Goal: Answer question/provide support: Answer question/provide support

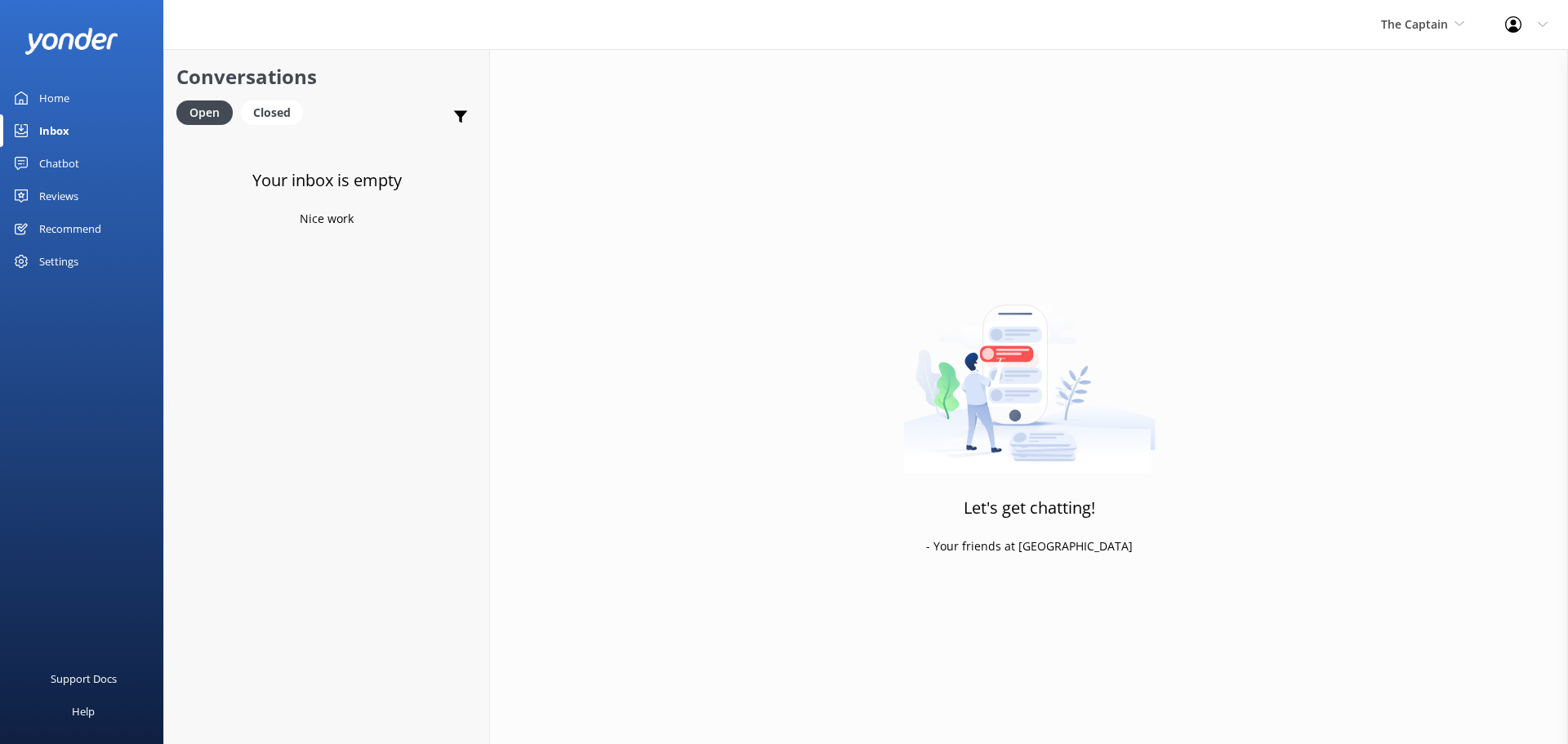
click at [69, 131] on link "Inbox" at bounding box center [82, 131] width 164 height 33
click at [1423, 26] on span "The Captain" at bounding box center [1415, 24] width 67 height 15
click at [1427, 74] on link "De [GEOGRAPHIC_DATA]" at bounding box center [1443, 68] width 164 height 39
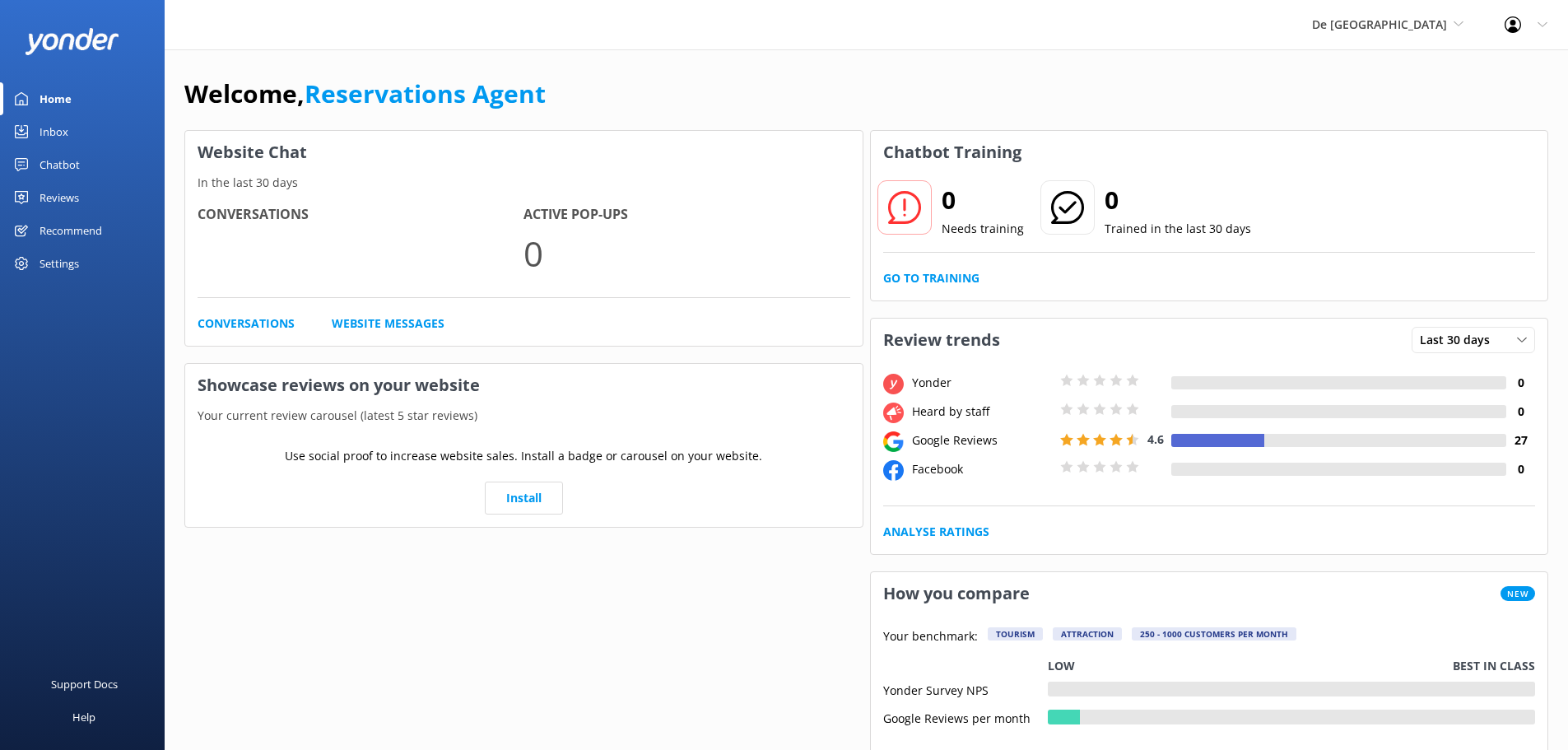
click at [66, 133] on div "Inbox" at bounding box center [53, 132] width 28 height 33
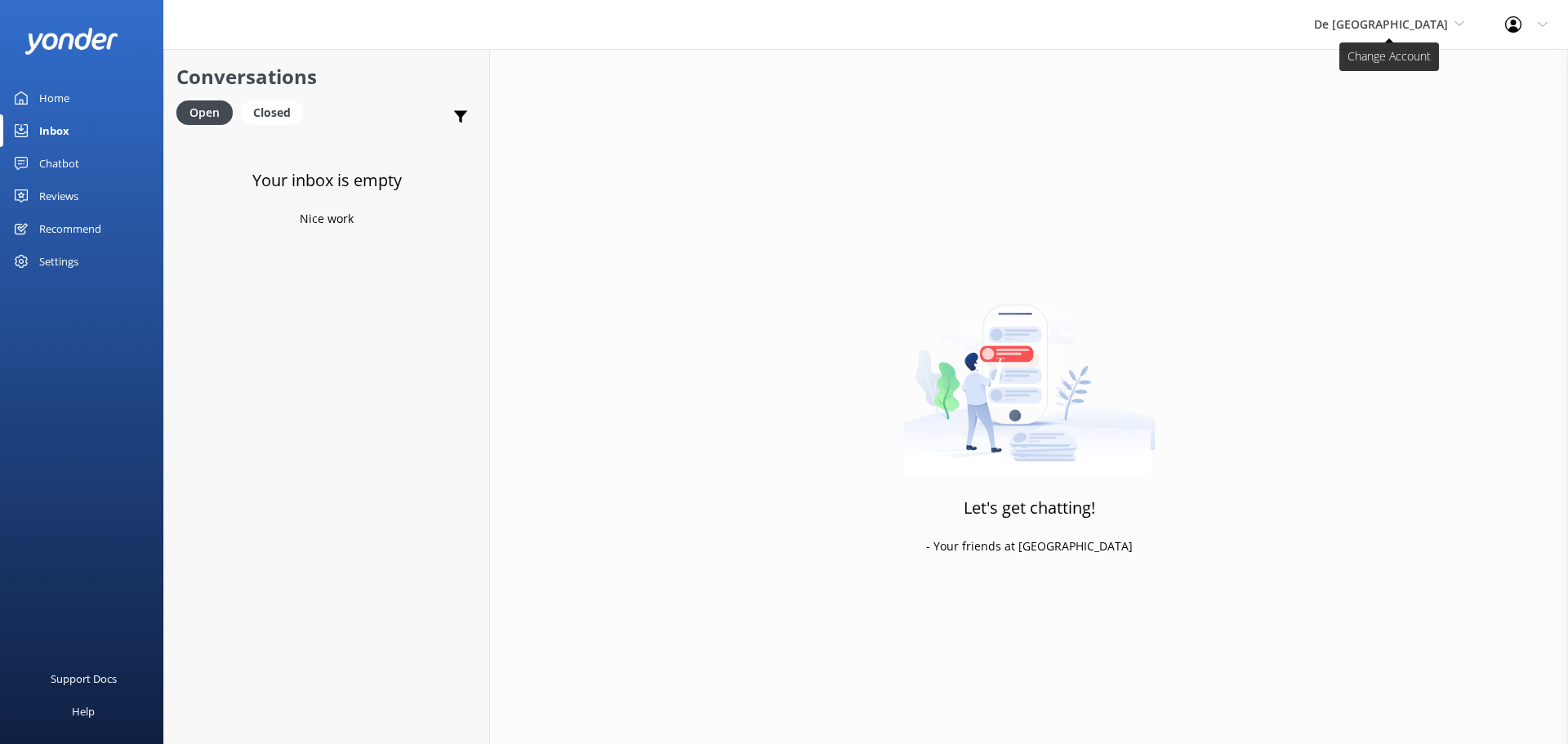
click at [1402, 22] on span "De [GEOGRAPHIC_DATA]" at bounding box center [1381, 24] width 134 height 15
click at [1391, 103] on link "Aruba's Activities Expert" at bounding box center [1375, 107] width 164 height 39
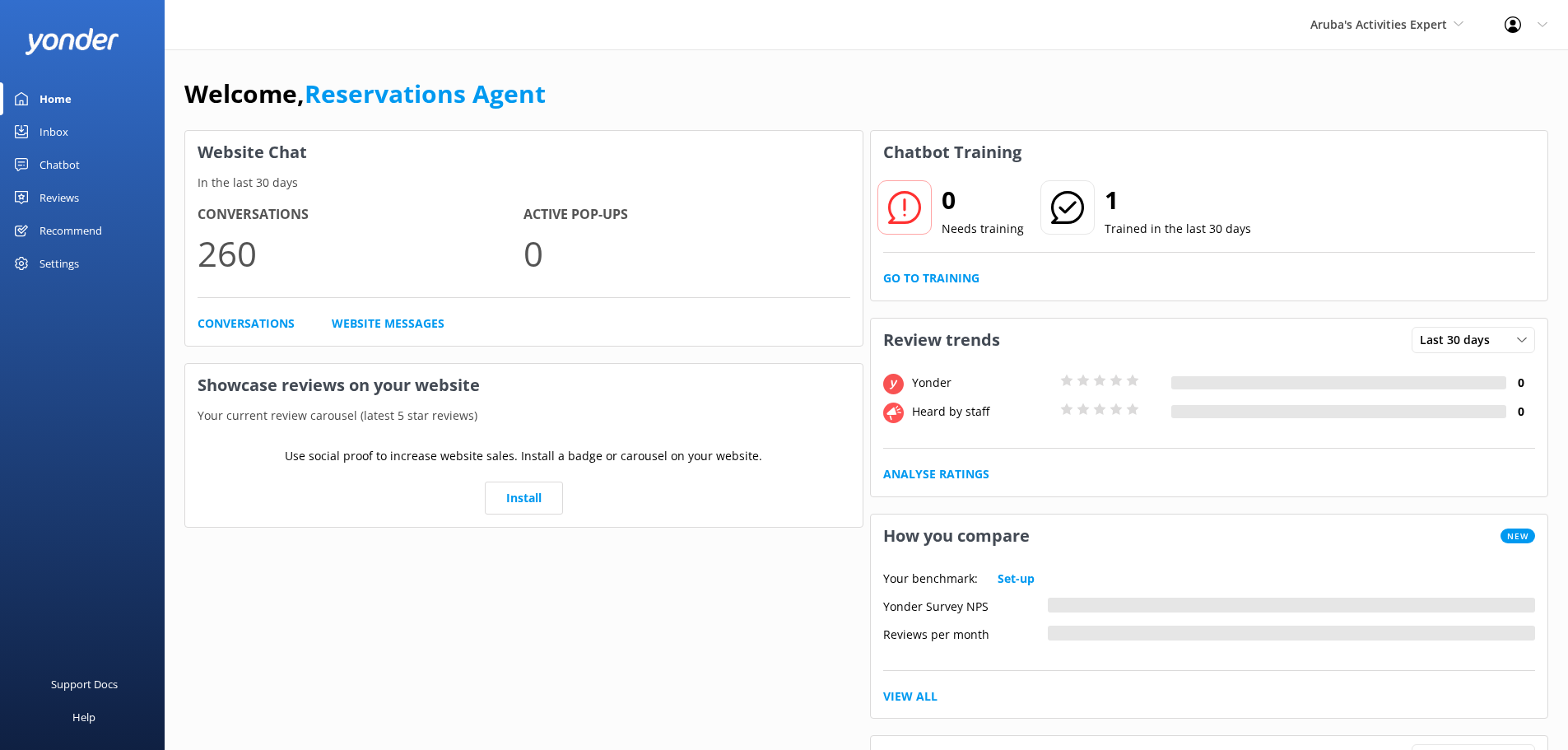
click at [57, 129] on div "Inbox" at bounding box center [53, 132] width 28 height 33
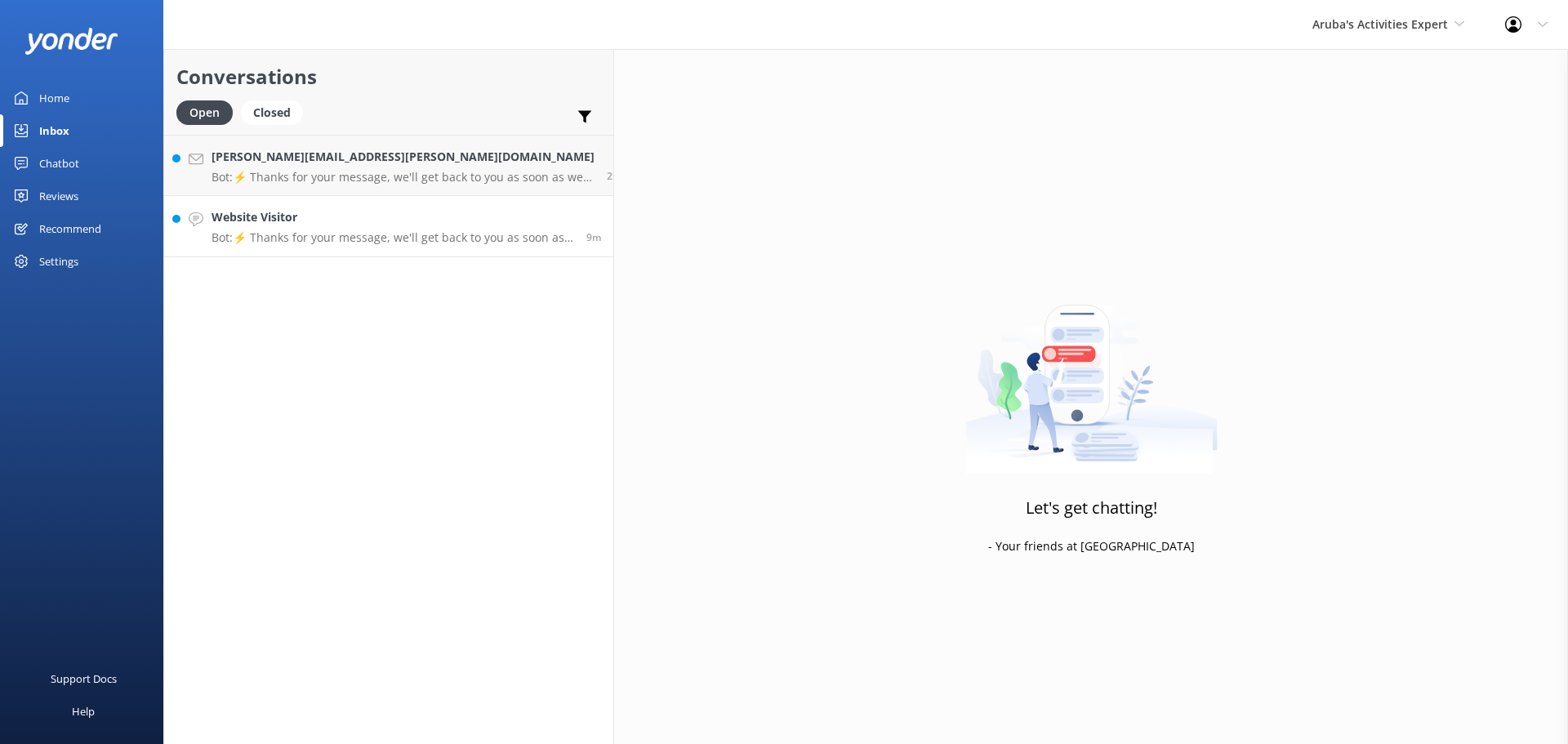
click at [423, 240] on p "Bot: ⚡ Thanks for your message, we'll get back to you as soon as we can." at bounding box center [393, 237] width 363 height 15
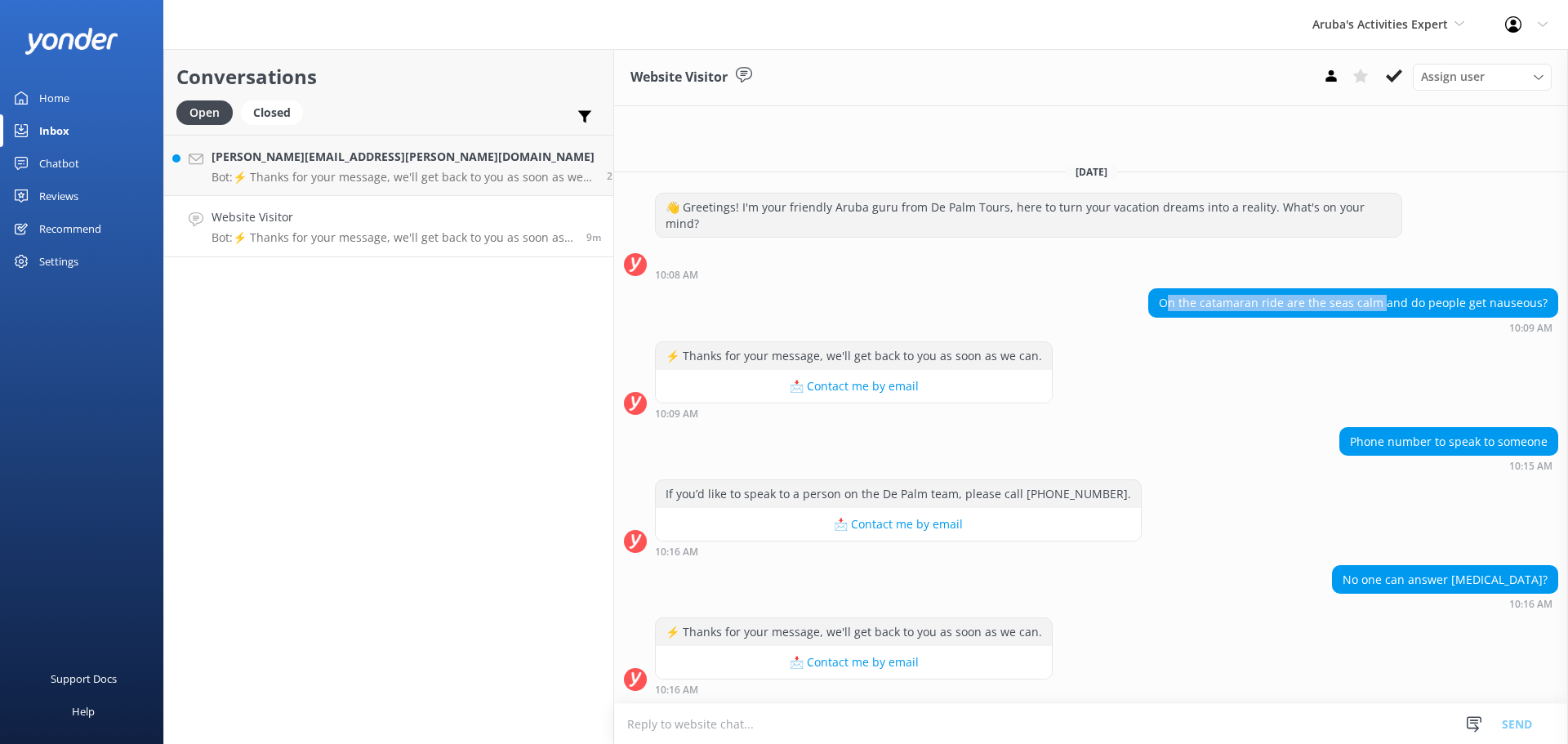
drag, startPoint x: 1177, startPoint y: 301, endPoint x: 1392, endPoint y: 303, distance: 215.0
click at [1392, 303] on div "On the catamaran ride are the seas calm and do people get nauseous?" at bounding box center [1353, 303] width 408 height 28
drag, startPoint x: 1173, startPoint y: 304, endPoint x: 1552, endPoint y: 306, distance: 379.0
click at [1552, 306] on div "On the catamaran ride are the seas calm and do people get nauseous?" at bounding box center [1353, 303] width 408 height 28
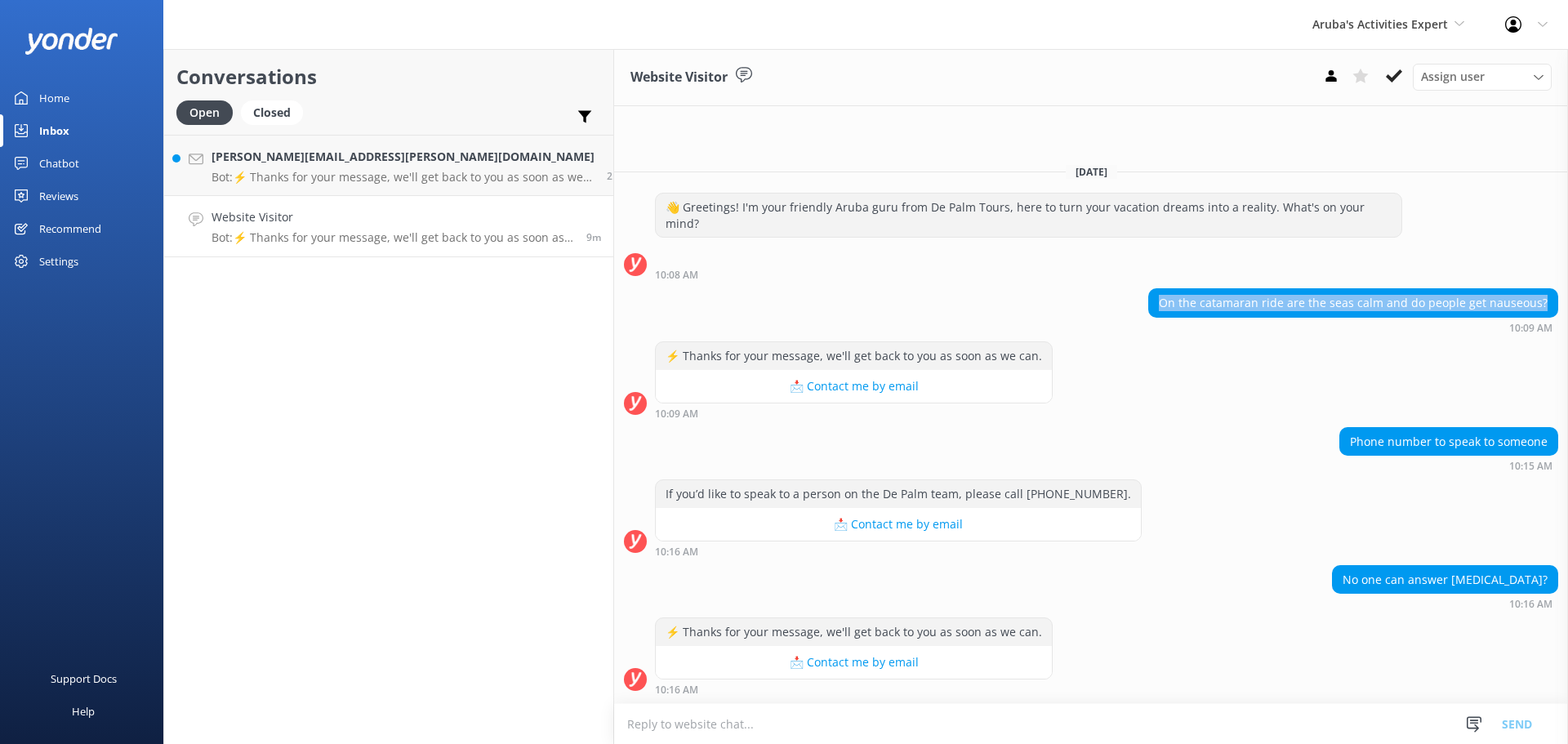
copy div "On the catamaran ride are the seas calm and do people get nauseous?"
click at [365, 213] on h4 "Website Visitor" at bounding box center [390, 217] width 357 height 18
click at [762, 720] on textarea at bounding box center [1092, 724] width 954 height 40
paste textarea "Aruba catamaran rides are typically enjoyable and peaceful, offering scenic sno…"
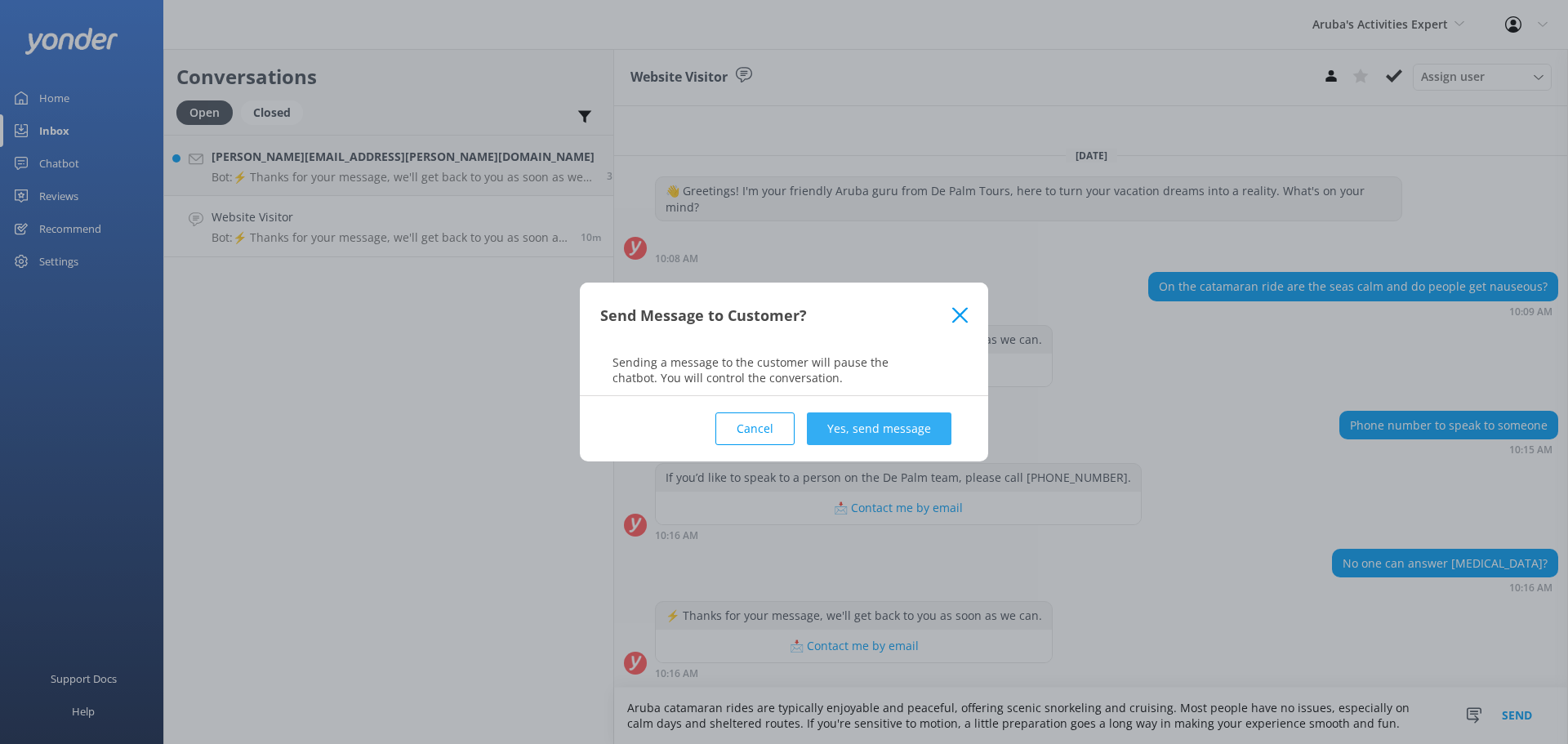
type textarea "Aruba catamaran rides are typically enjoyable and peaceful, offering scenic sno…"
click at [845, 414] on button "Yes, send message" at bounding box center [879, 429] width 145 height 33
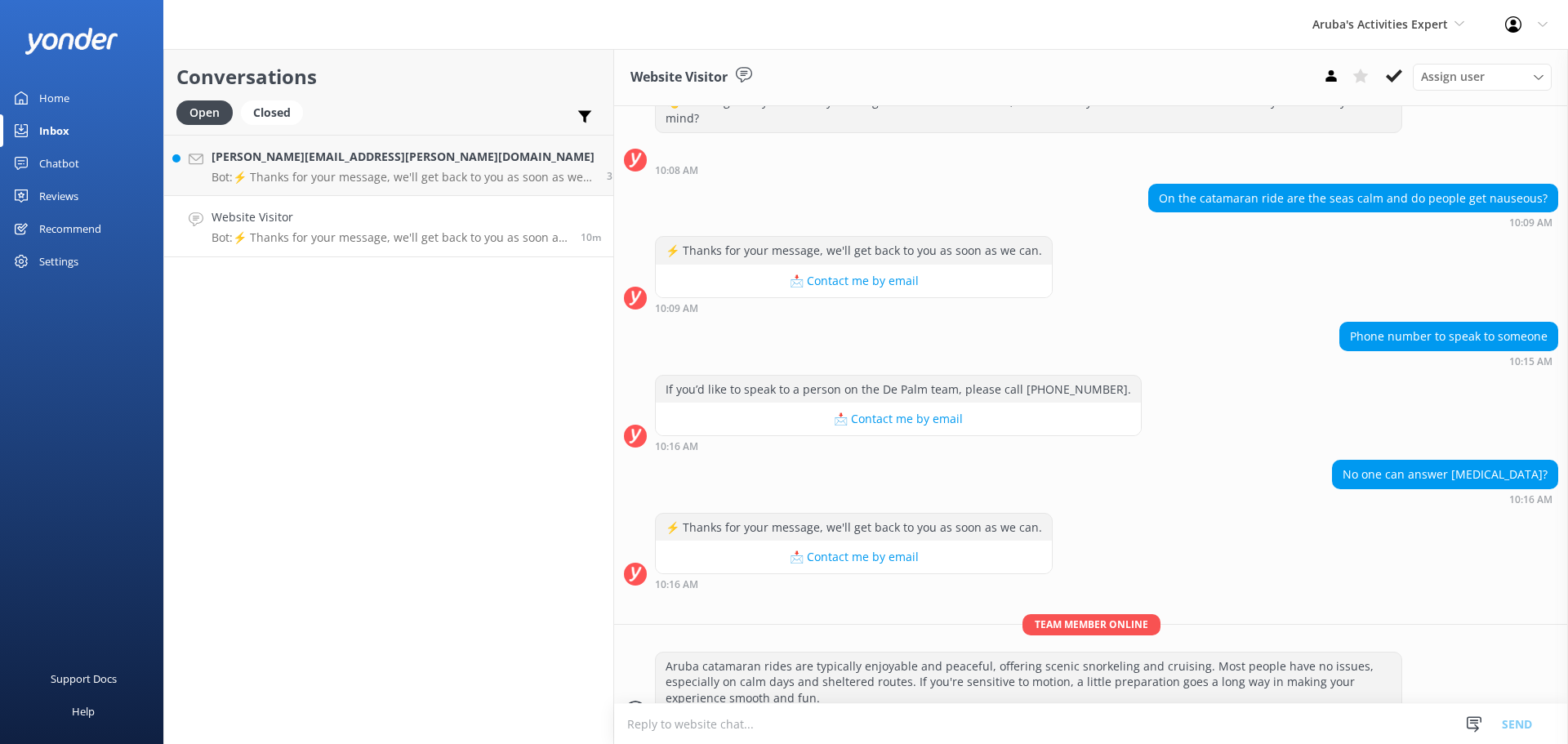
scroll to position [62, 0]
click at [1398, 73] on use at bounding box center [1394, 75] width 16 height 13
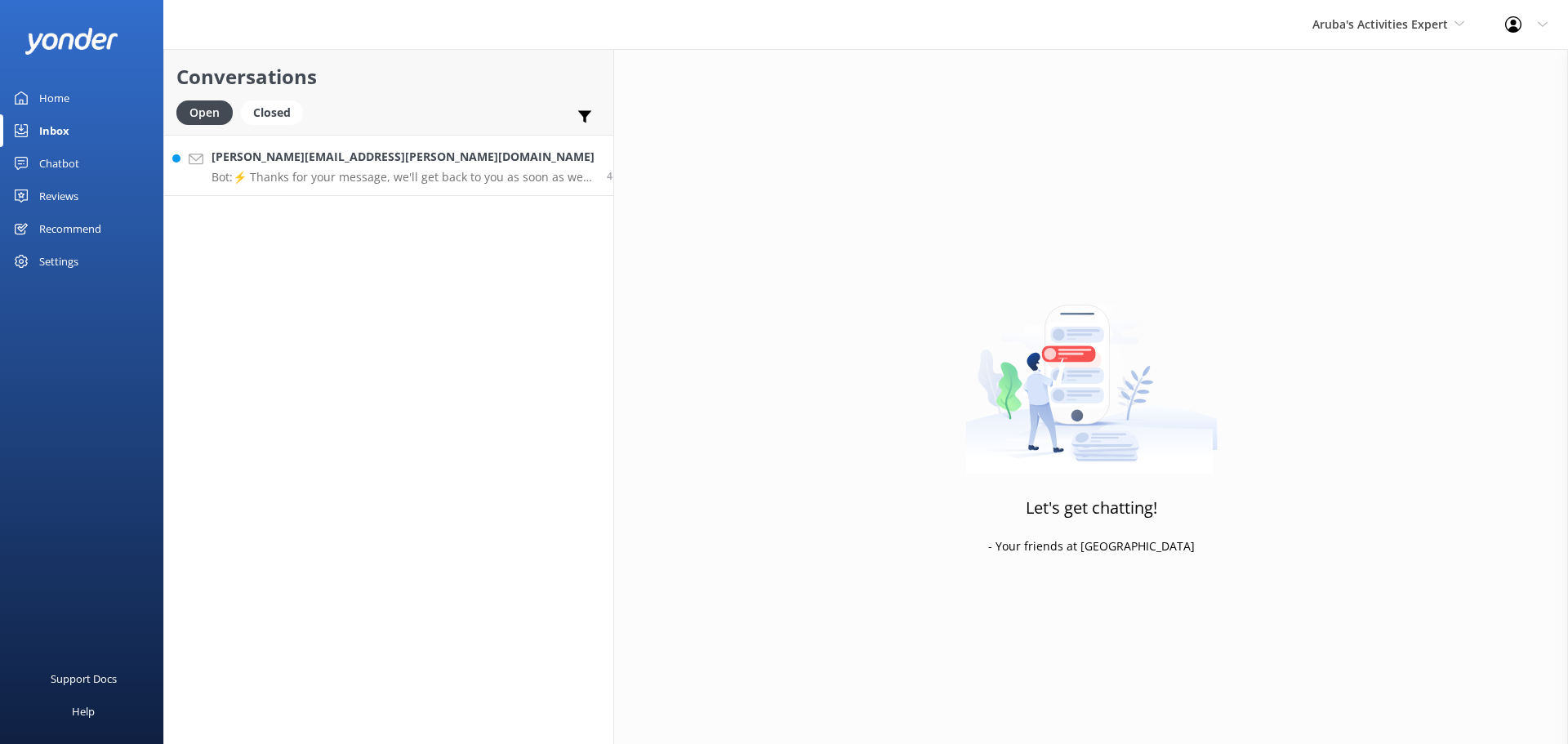
click at [382, 178] on p "Bot: ⚡ Thanks for your message, we'll get back to you as soon as we can." at bounding box center [403, 177] width 383 height 15
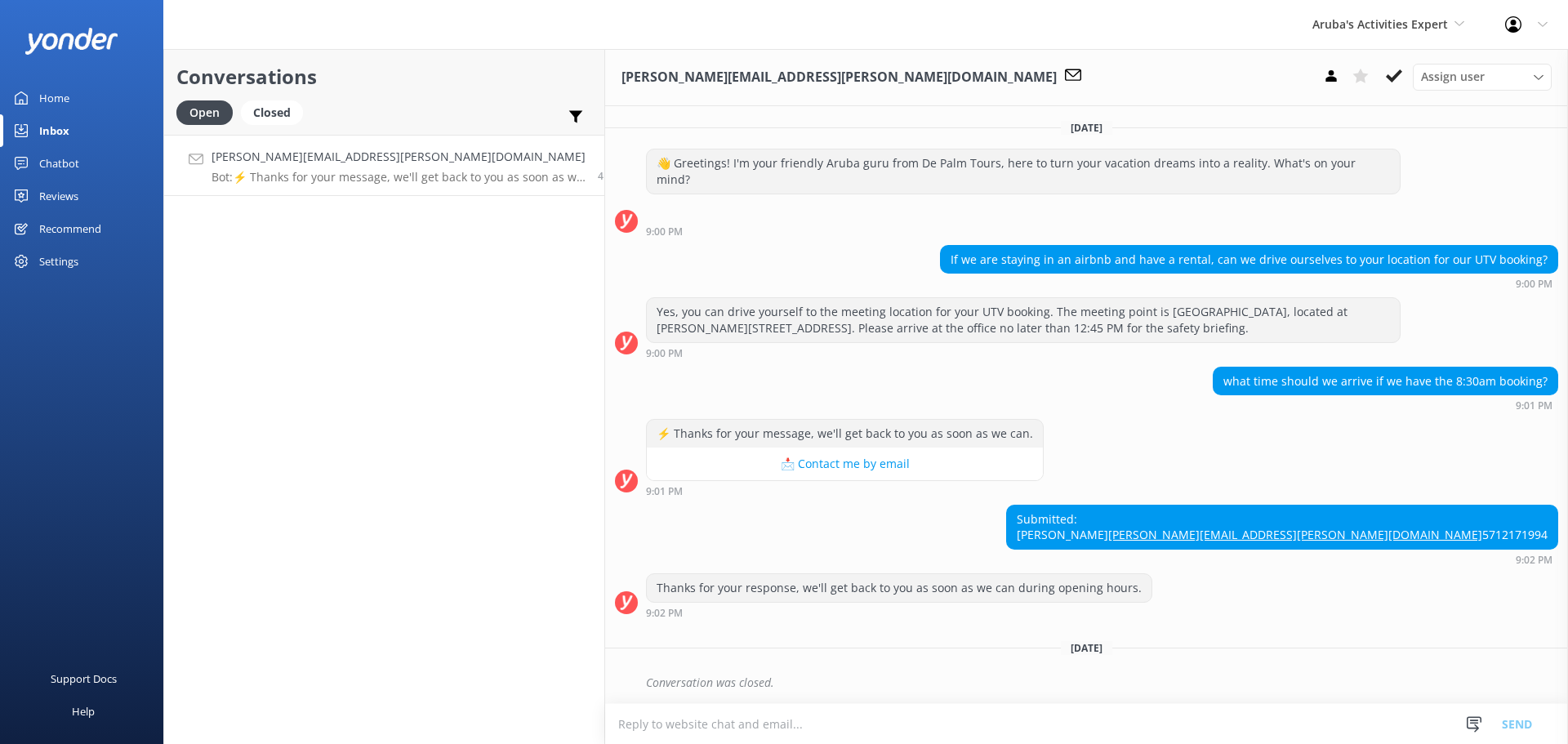
scroll to position [213, 0]
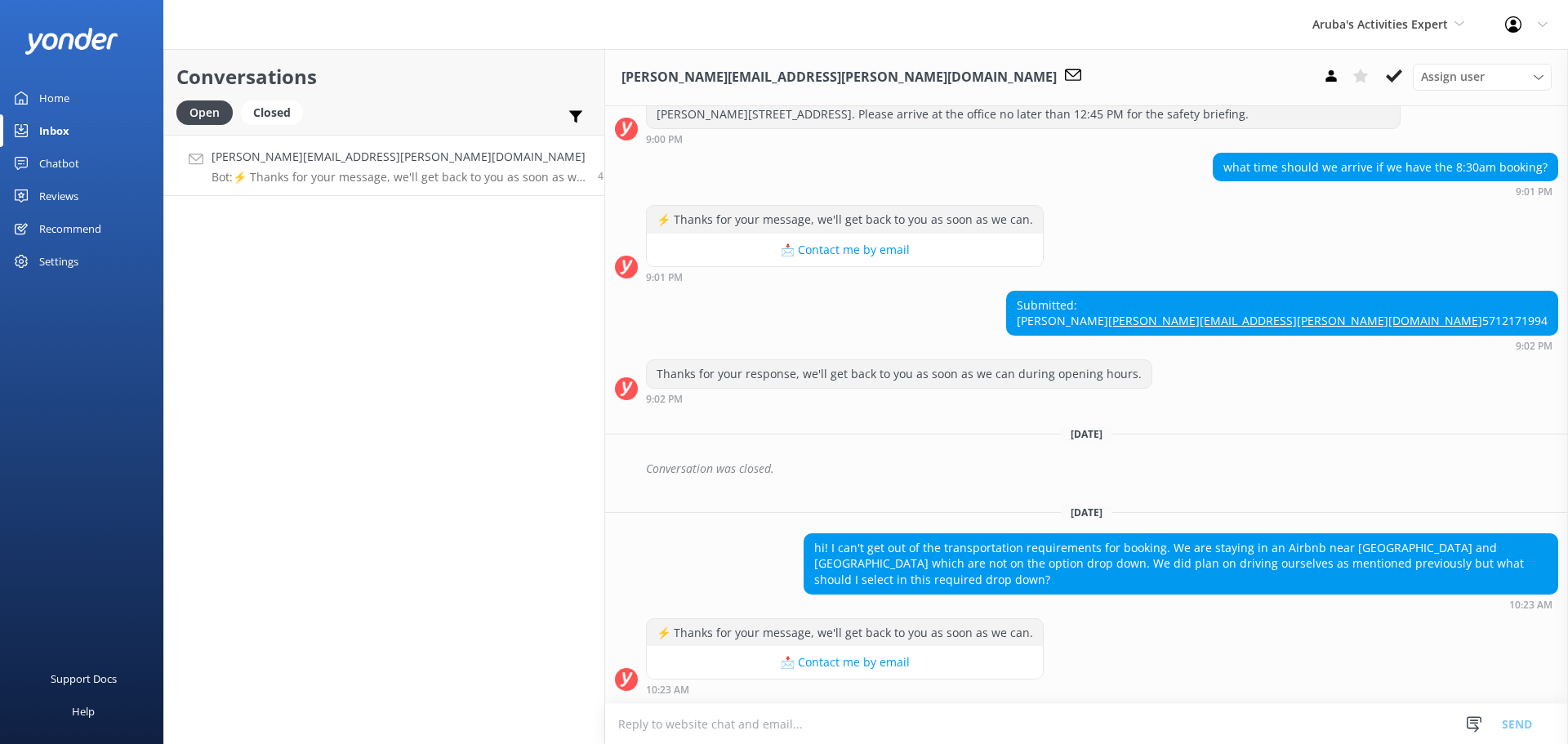
click at [804, 729] on textarea at bounding box center [1087, 724] width 964 height 40
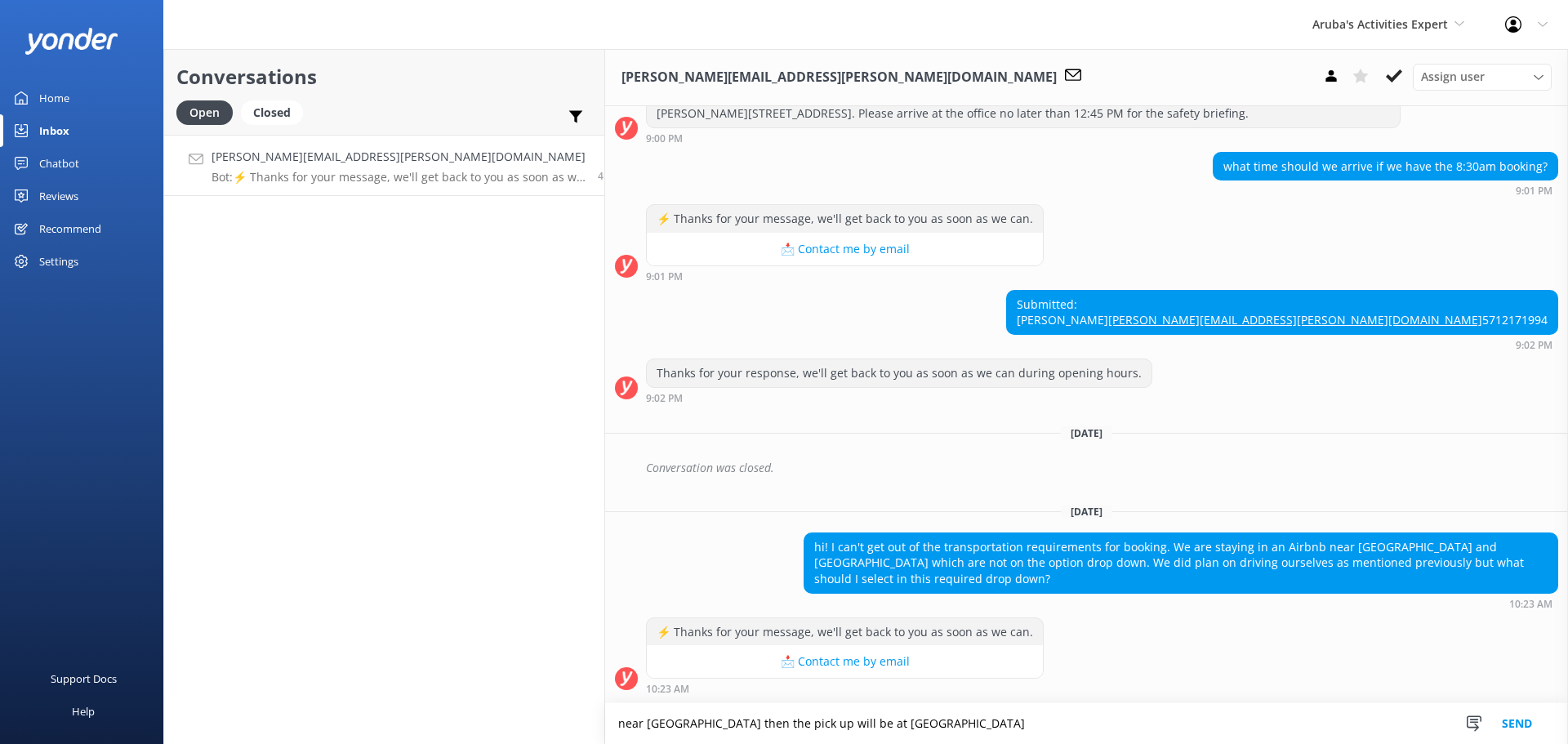
click at [778, 715] on textarea "near arashi then the pick up will be at Marriott Stelaris" at bounding box center [1087, 723] width 964 height 41
click at [778, 720] on textarea "near arashi then the pick up will be at Marriott Stelaris" at bounding box center [1087, 723] width 964 height 41
click at [772, 723] on textarea "near arashi then the pick up will be at Marriott Stelaris" at bounding box center [1087, 723] width 964 height 41
click at [828, 721] on textarea "near arashi then the pick up will be at Marriott Stellaris" at bounding box center [1087, 723] width 964 height 41
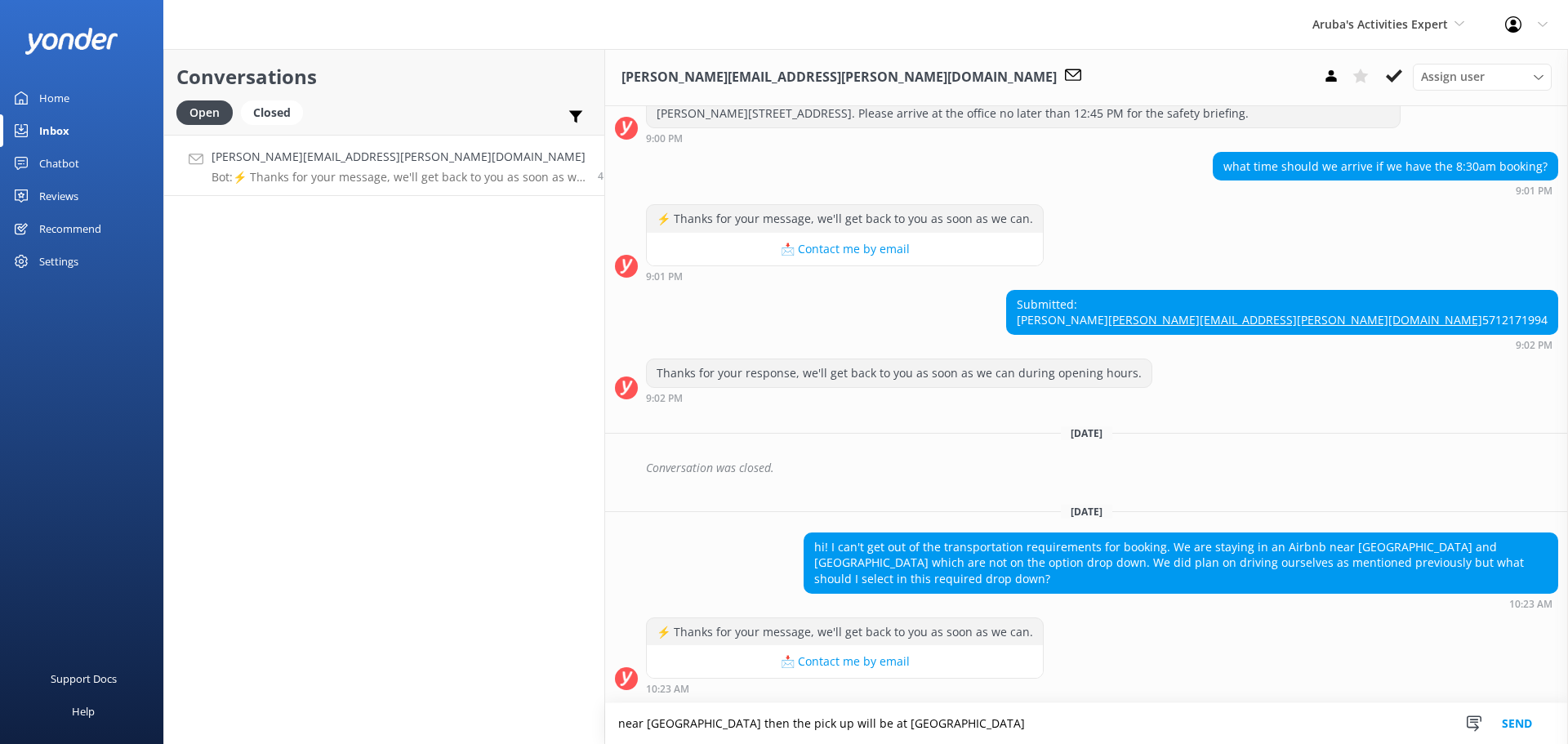
click at [605, 728] on textarea "near arashi then the pick up will be at Marriott Stellaris" at bounding box center [1087, 723] width 964 height 41
click at [809, 719] on textarea "near Arashi then the pick up will be at Marriott Stellaris" at bounding box center [1087, 723] width 964 height 41
click at [1109, 713] on textarea "near Arashi then the pick up will be at Marriott Stellaris if you want to drive…" at bounding box center [1087, 723] width 964 height 41
click at [1108, 713] on textarea "near Arashi then the pick up will be at Marriott Stellaris if you want to drive…" at bounding box center [1087, 723] width 964 height 41
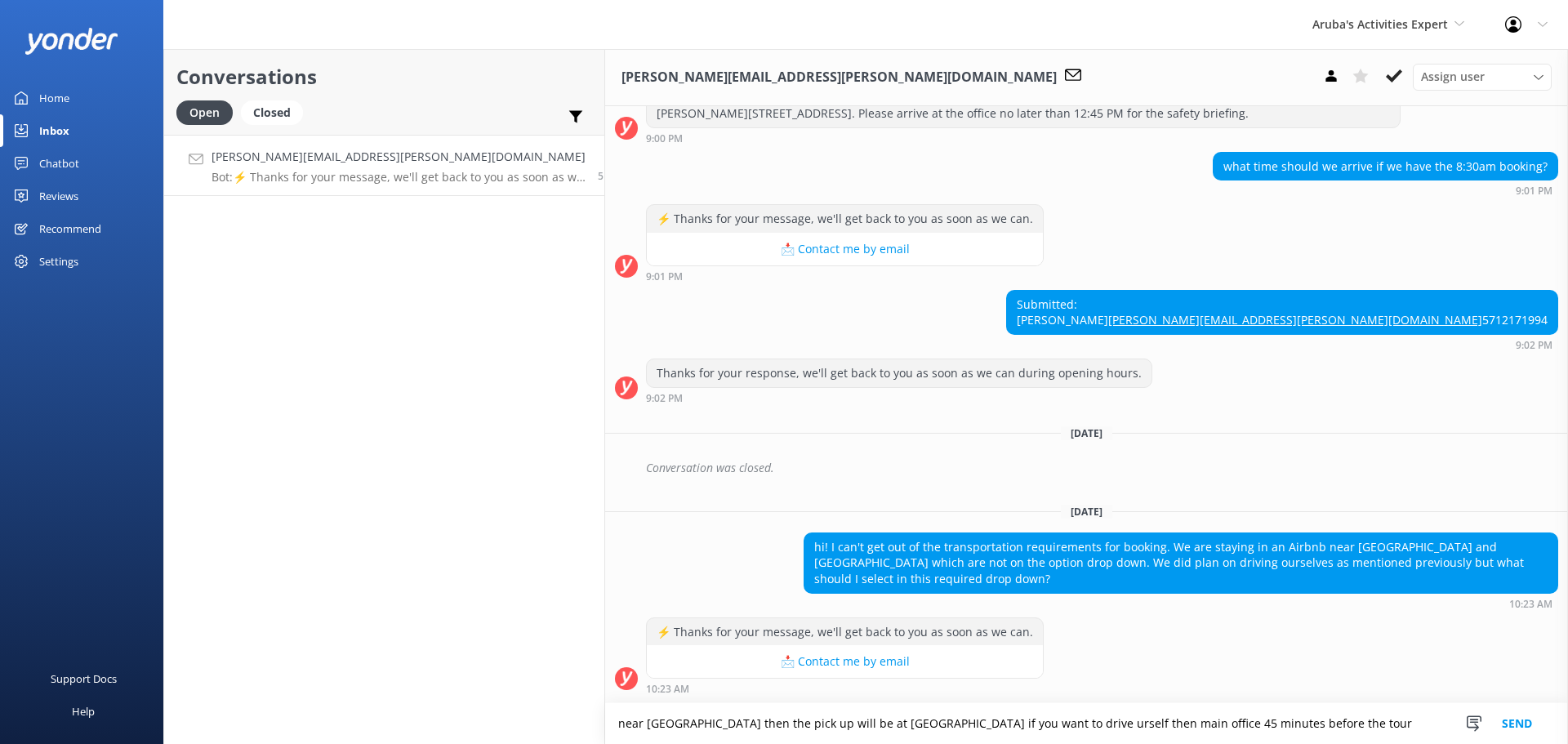
type textarea "near Arashi then the pick up will be at Marriott Stellaris if you want to drive…"
click at [1519, 722] on button "Send" at bounding box center [1517, 723] width 61 height 41
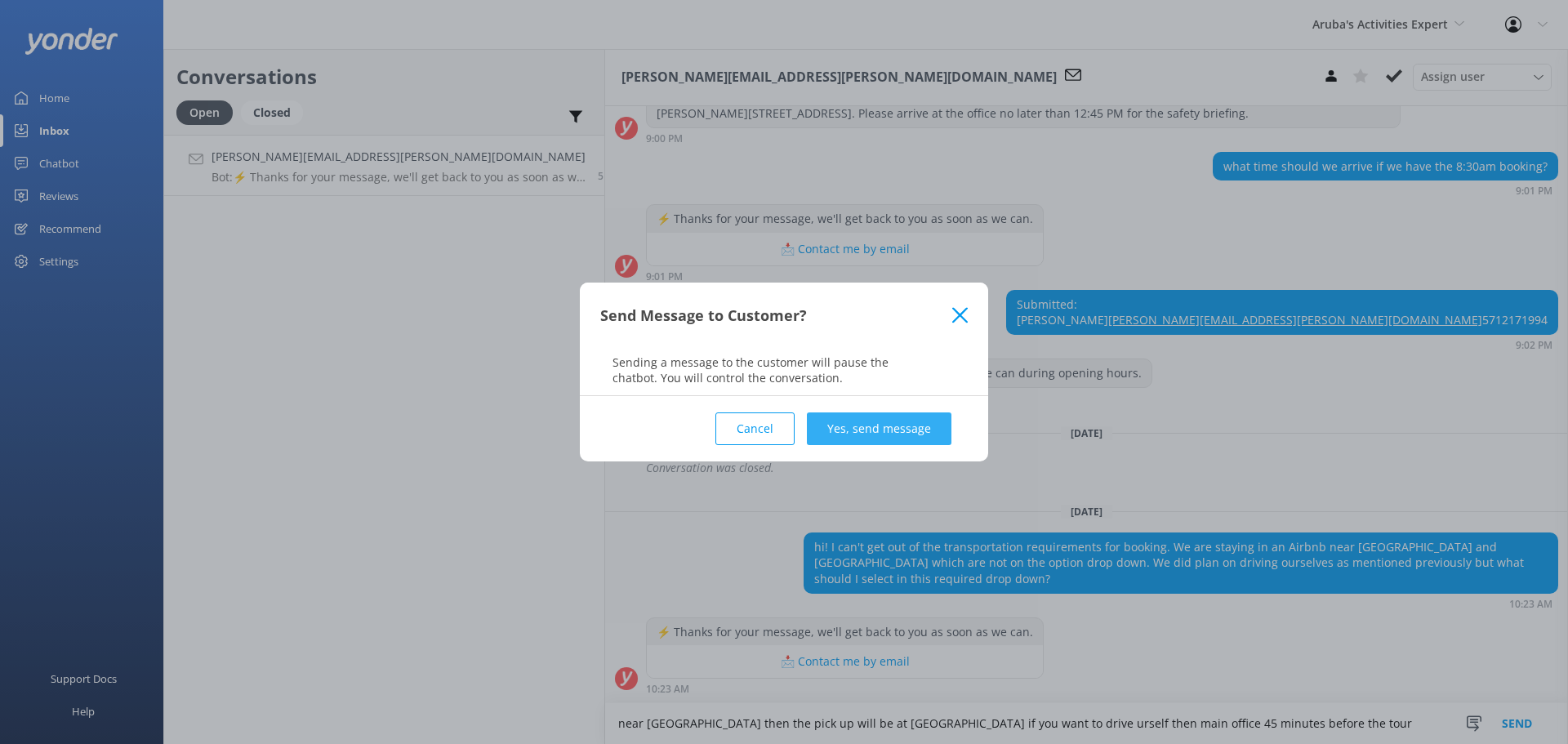
click at [856, 425] on button "Yes, send message" at bounding box center [879, 429] width 145 height 33
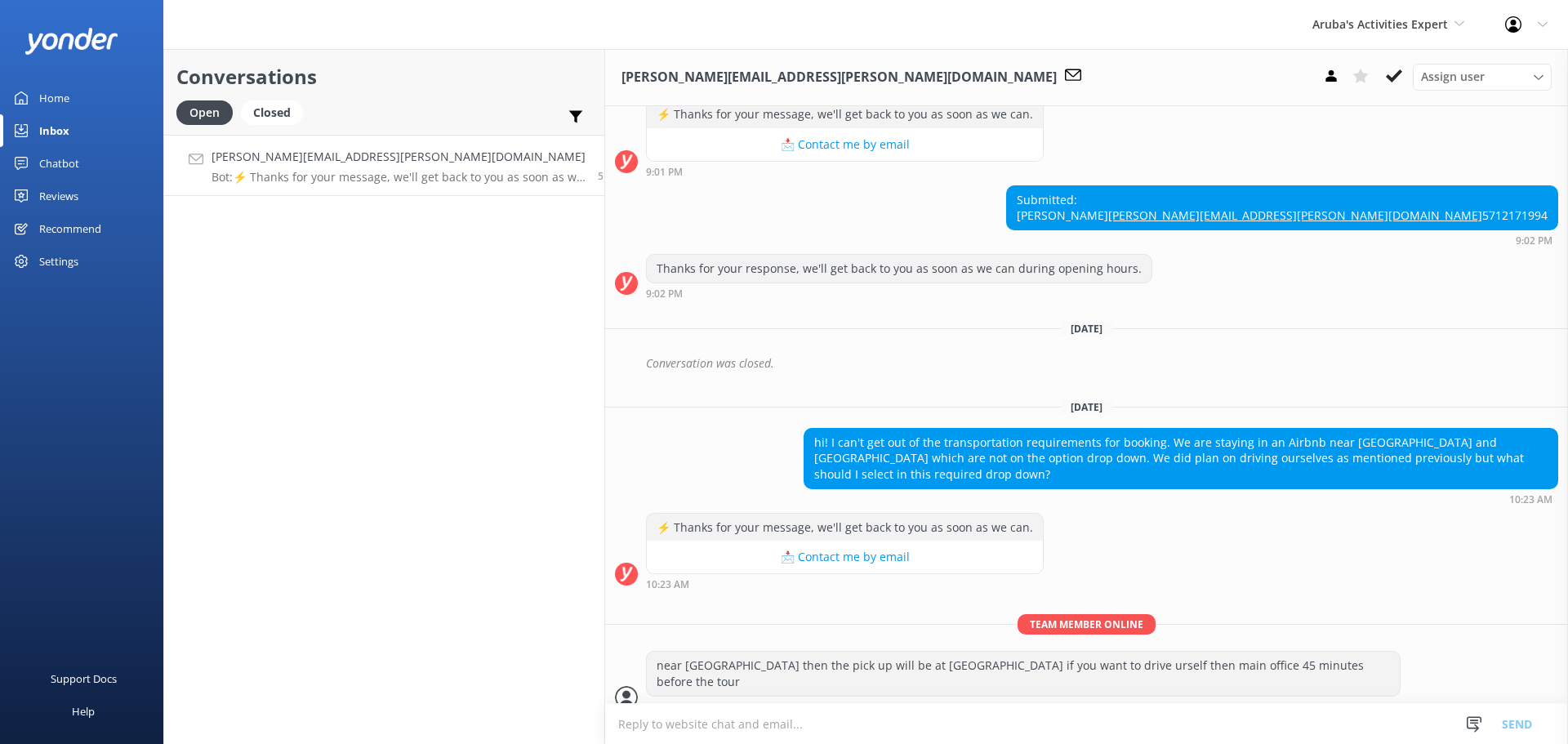
scroll to position [321, 0]
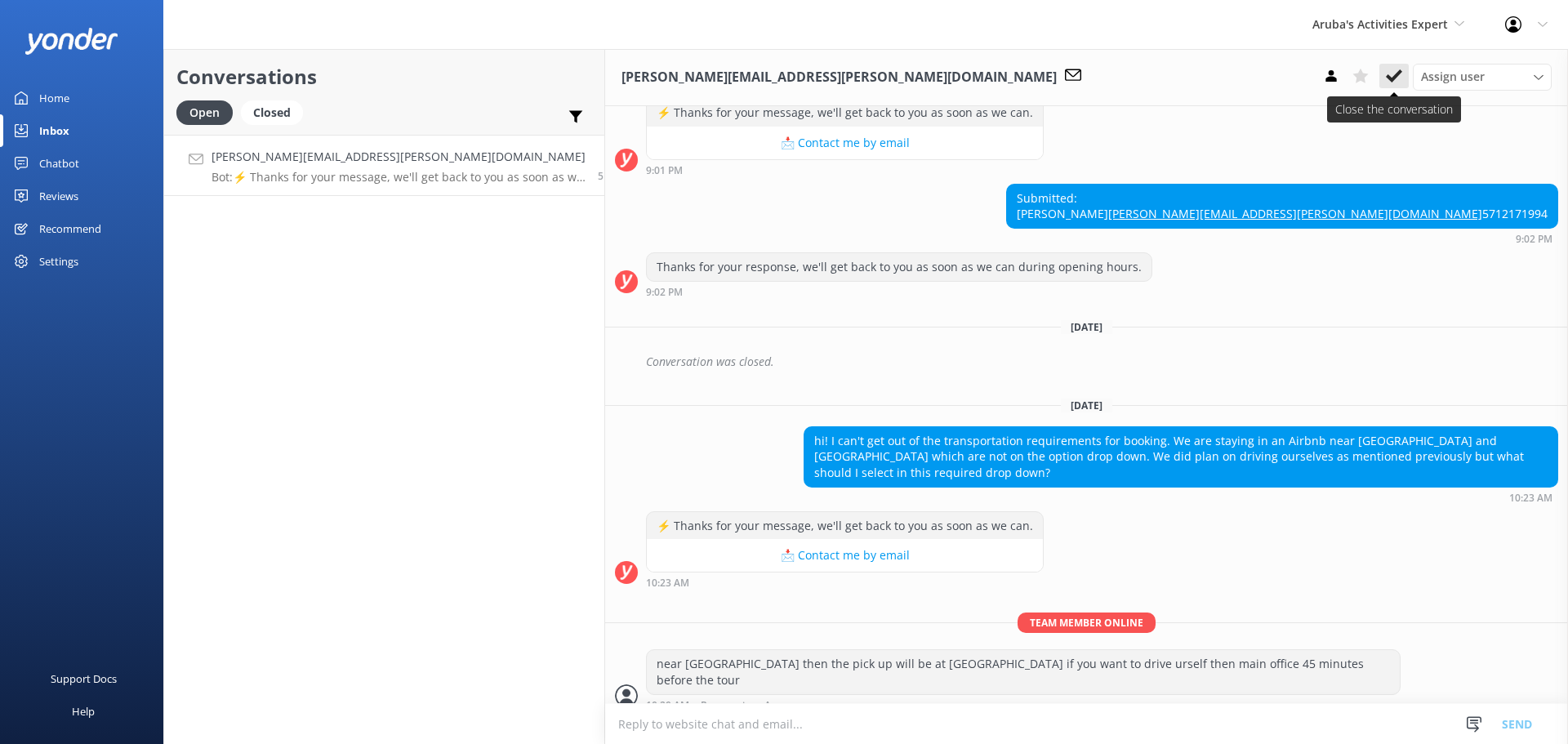
click at [1399, 80] on icon at bounding box center [1394, 76] width 16 height 16
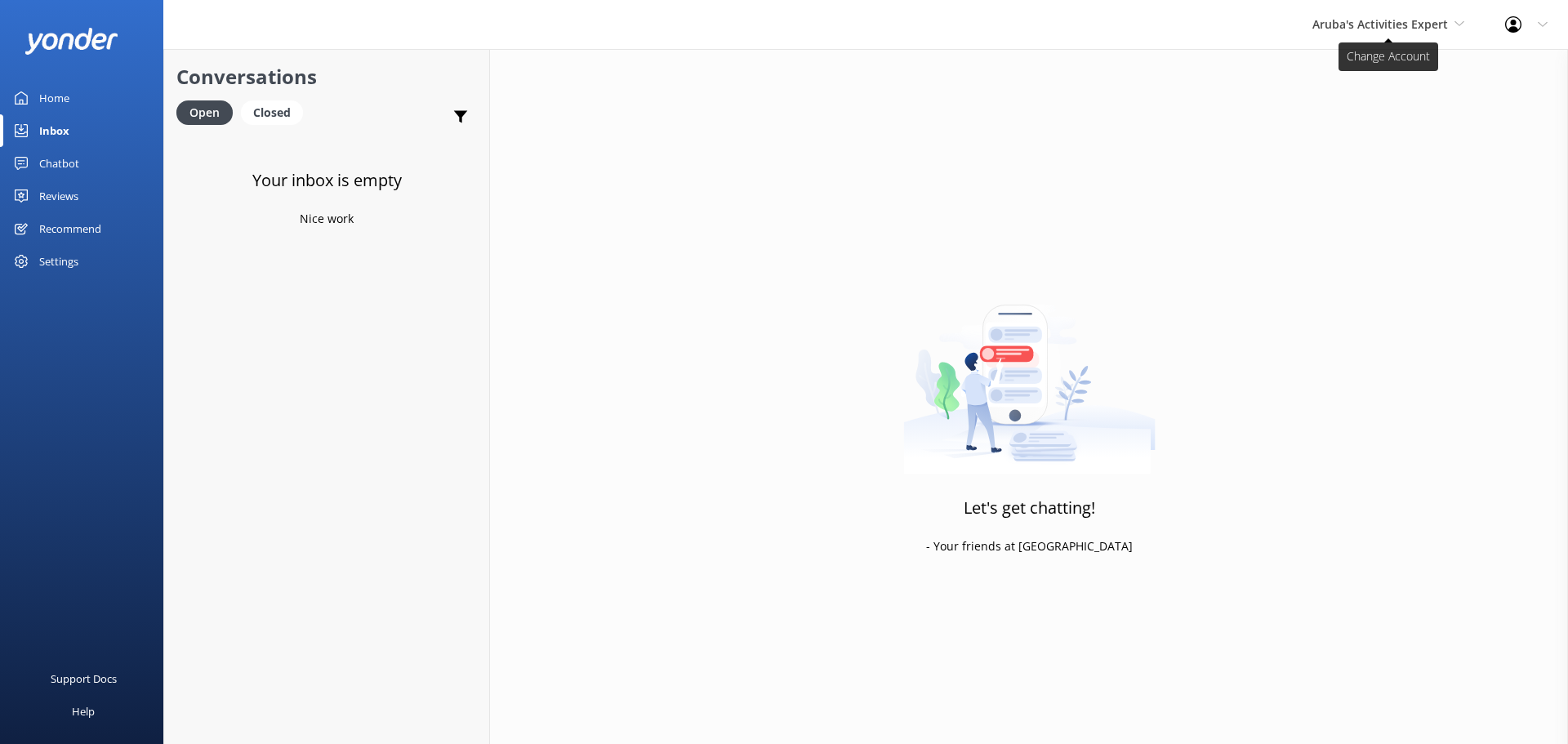
click at [1353, 28] on span "Aruba's Activities Expert" at bounding box center [1380, 24] width 135 height 15
click at [1361, 59] on link "De [GEOGRAPHIC_DATA]" at bounding box center [1374, 68] width 164 height 39
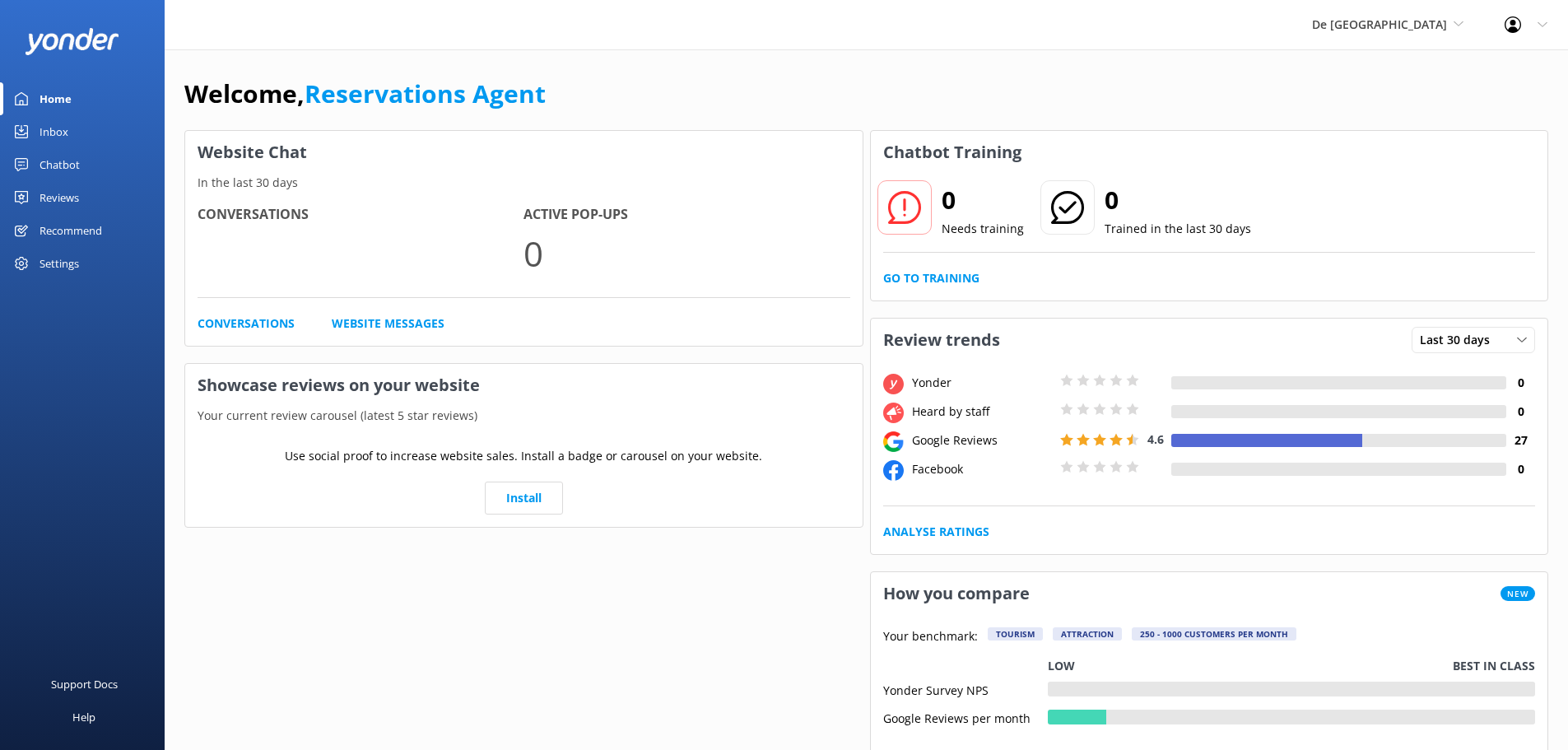
click at [69, 135] on link "Inbox" at bounding box center [82, 132] width 165 height 33
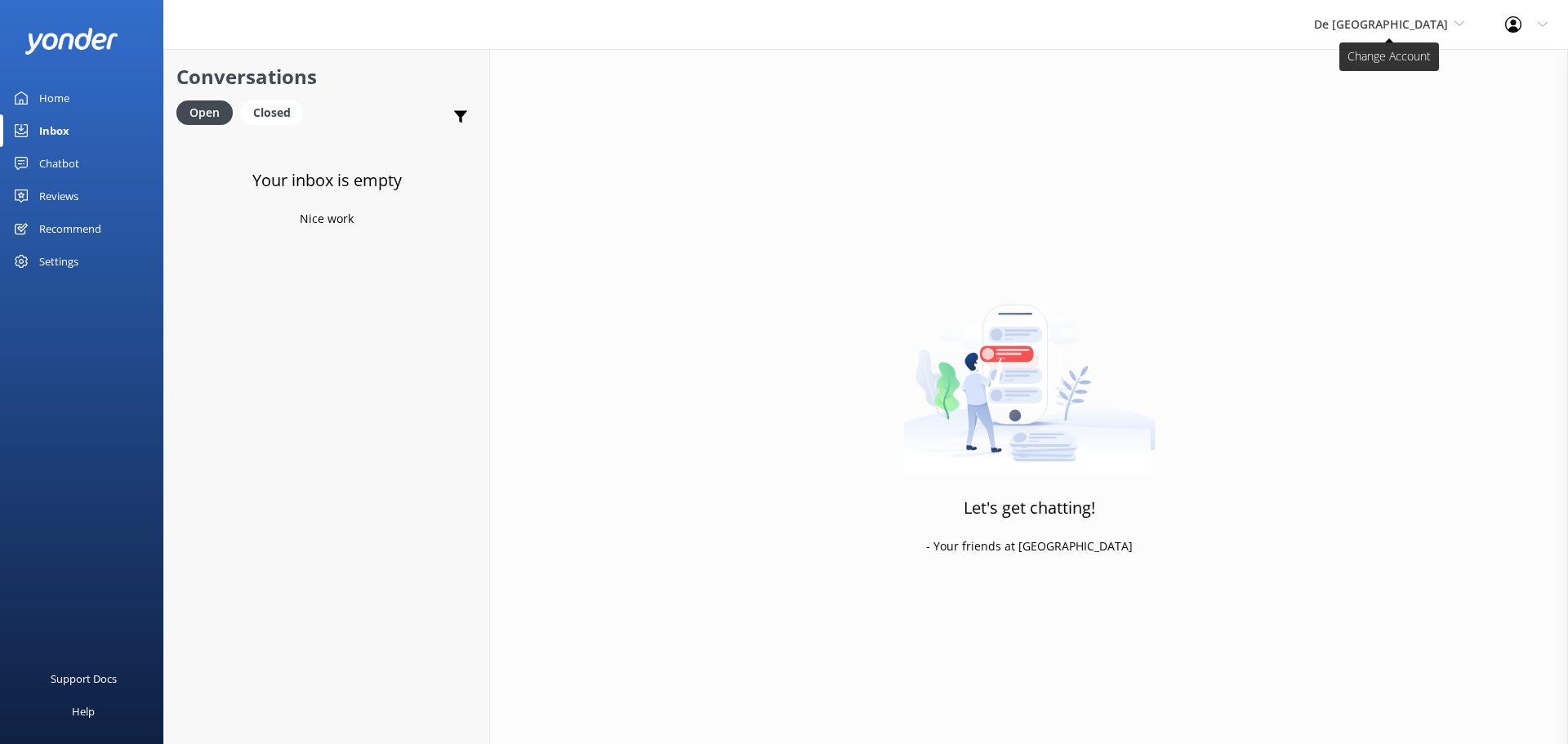
click at [1428, 17] on span "De [GEOGRAPHIC_DATA]" at bounding box center [1381, 24] width 134 height 15
click at [1397, 102] on link "Aruba's Activities Expert" at bounding box center [1375, 107] width 164 height 39
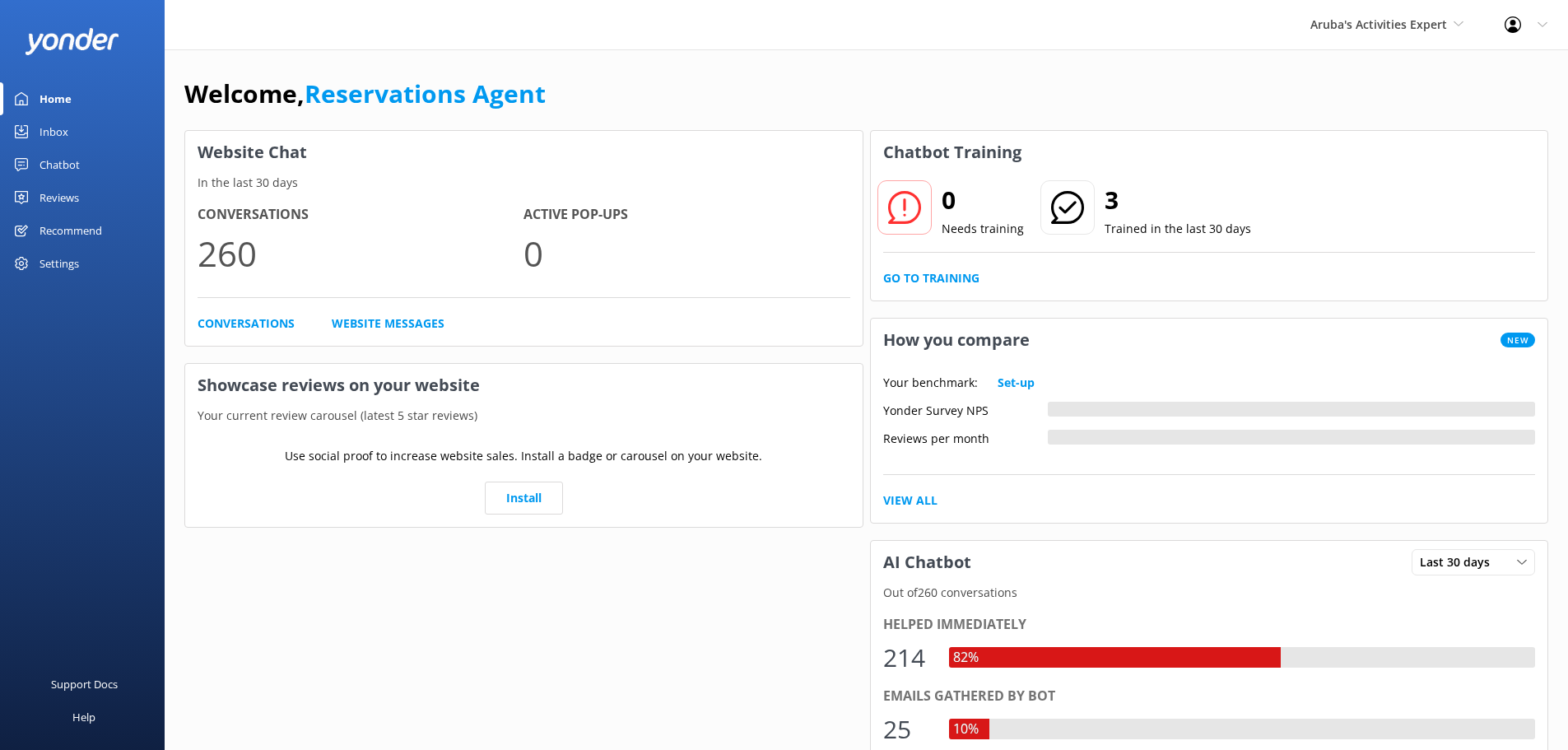
click at [60, 134] on div "Inbox" at bounding box center [53, 132] width 28 height 33
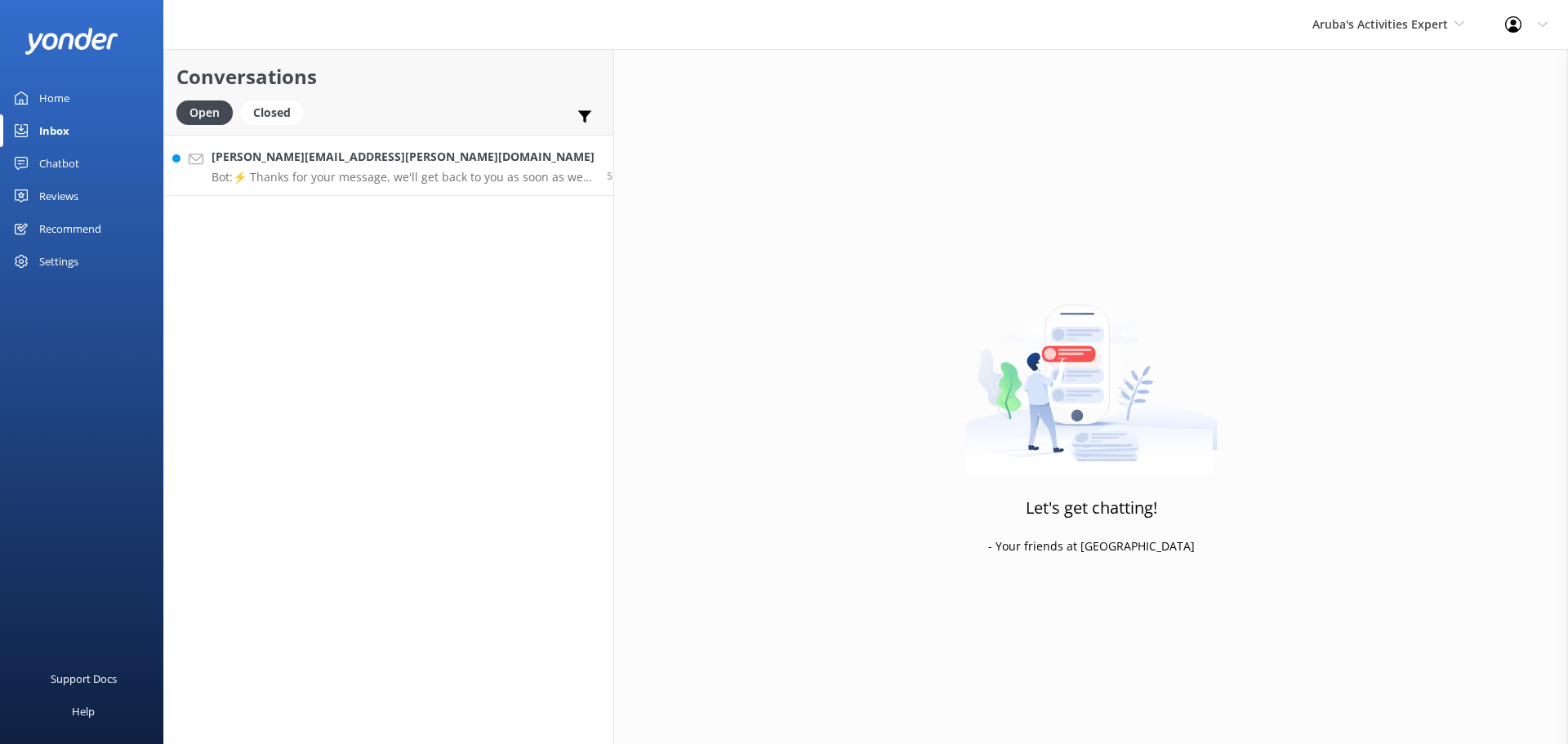
click at [375, 161] on h4 "ouk.jennifer@gmail.com" at bounding box center [403, 157] width 383 height 18
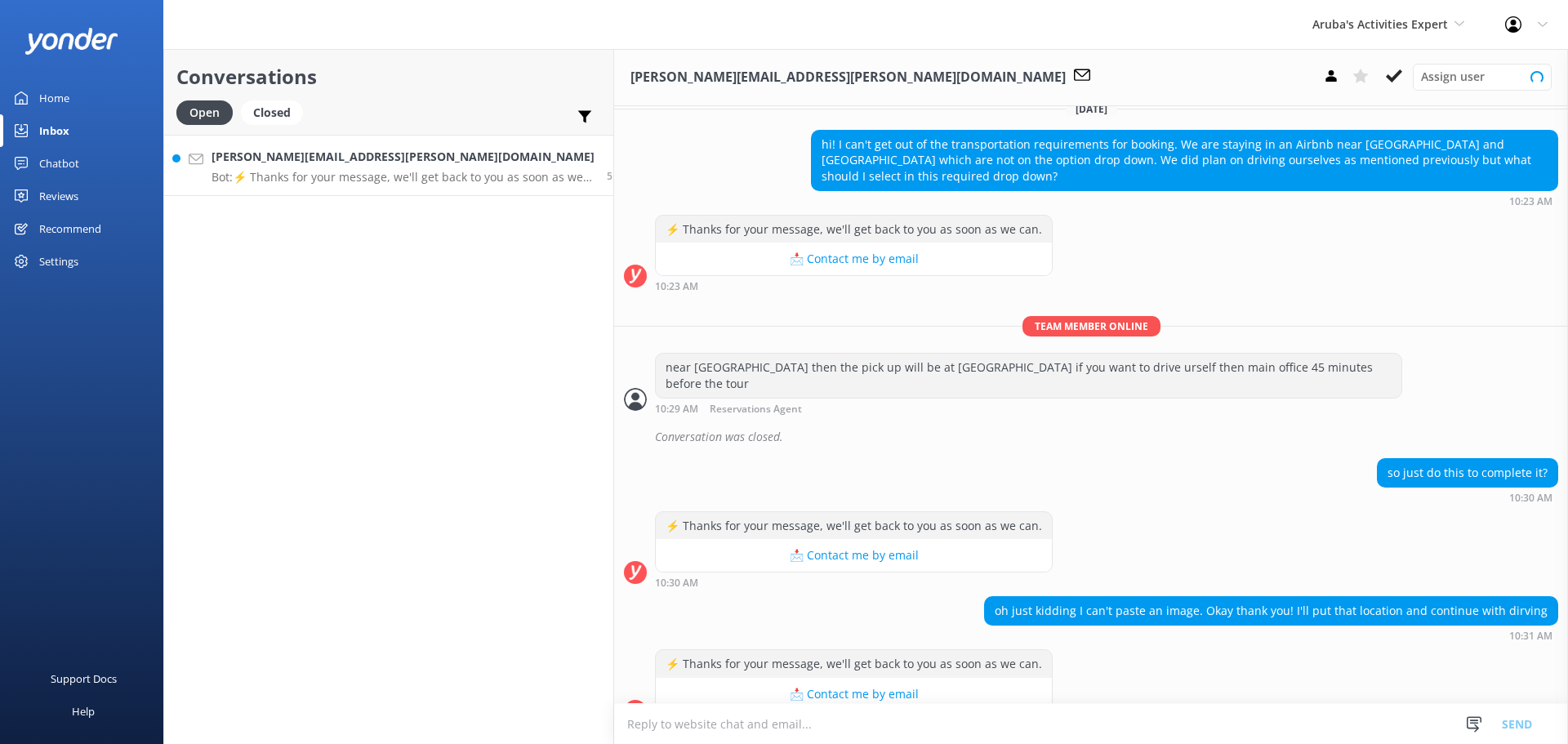
scroll to position [632, 0]
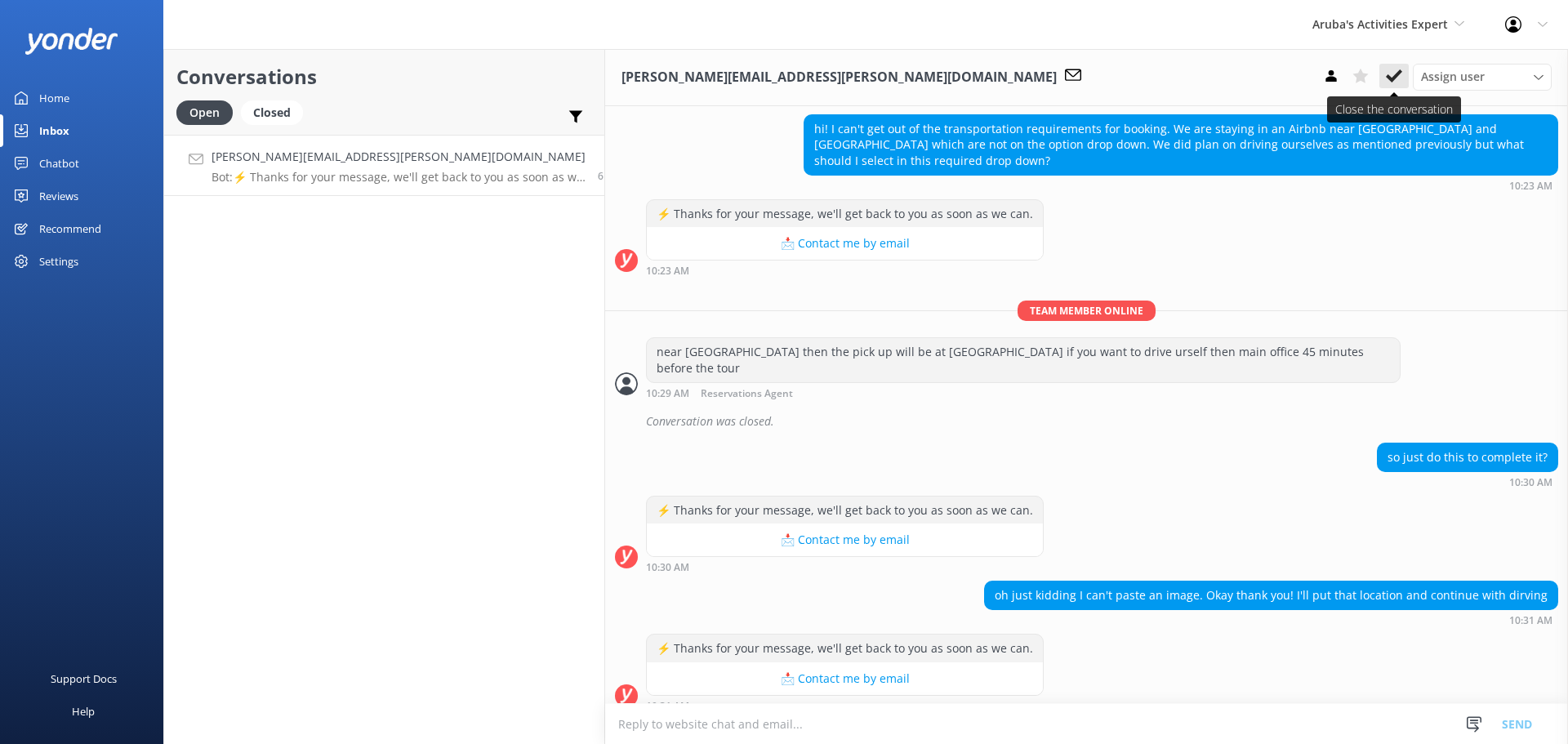
click at [1396, 78] on use at bounding box center [1394, 75] width 16 height 13
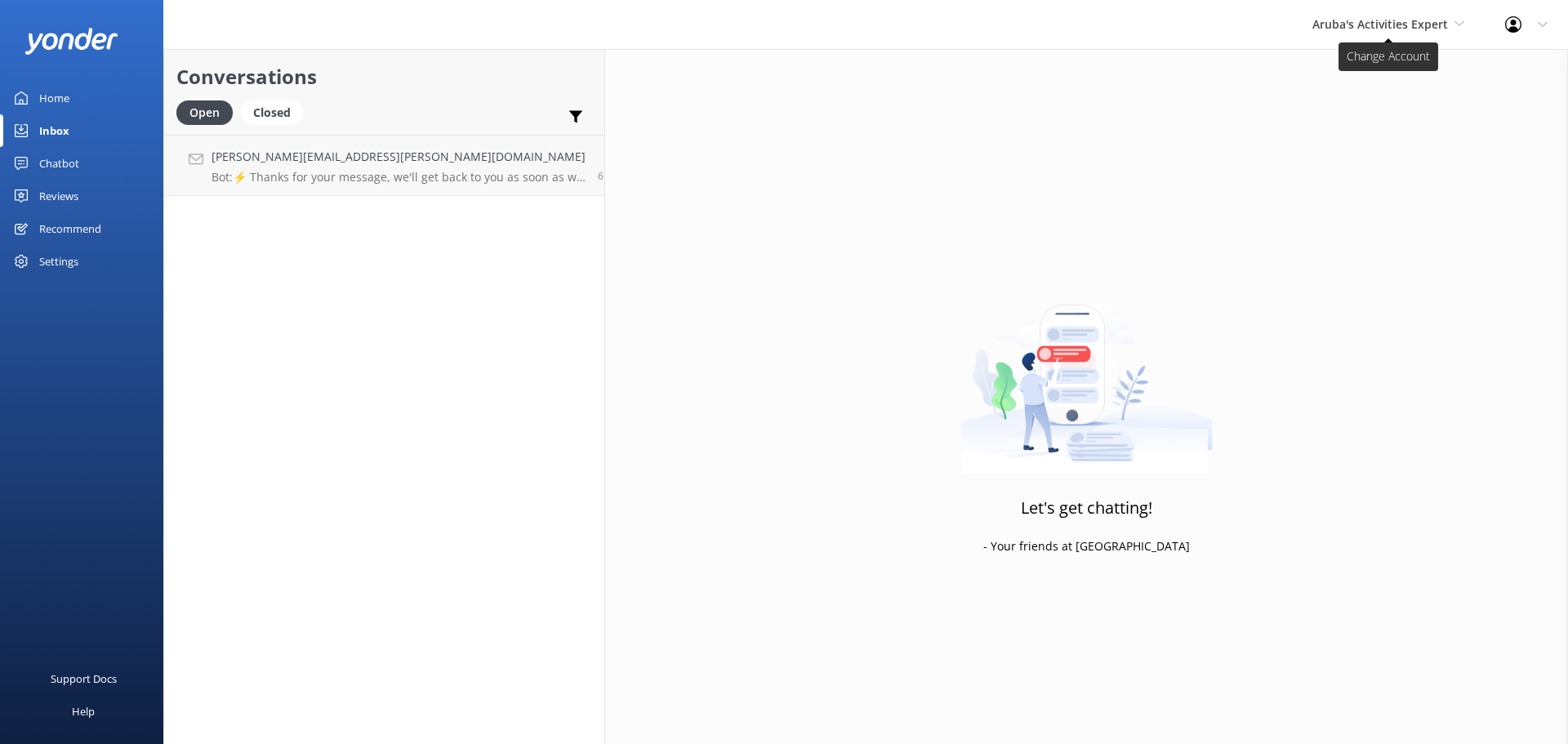
click at [1389, 28] on span "Aruba's Activities Expert" at bounding box center [1380, 24] width 135 height 15
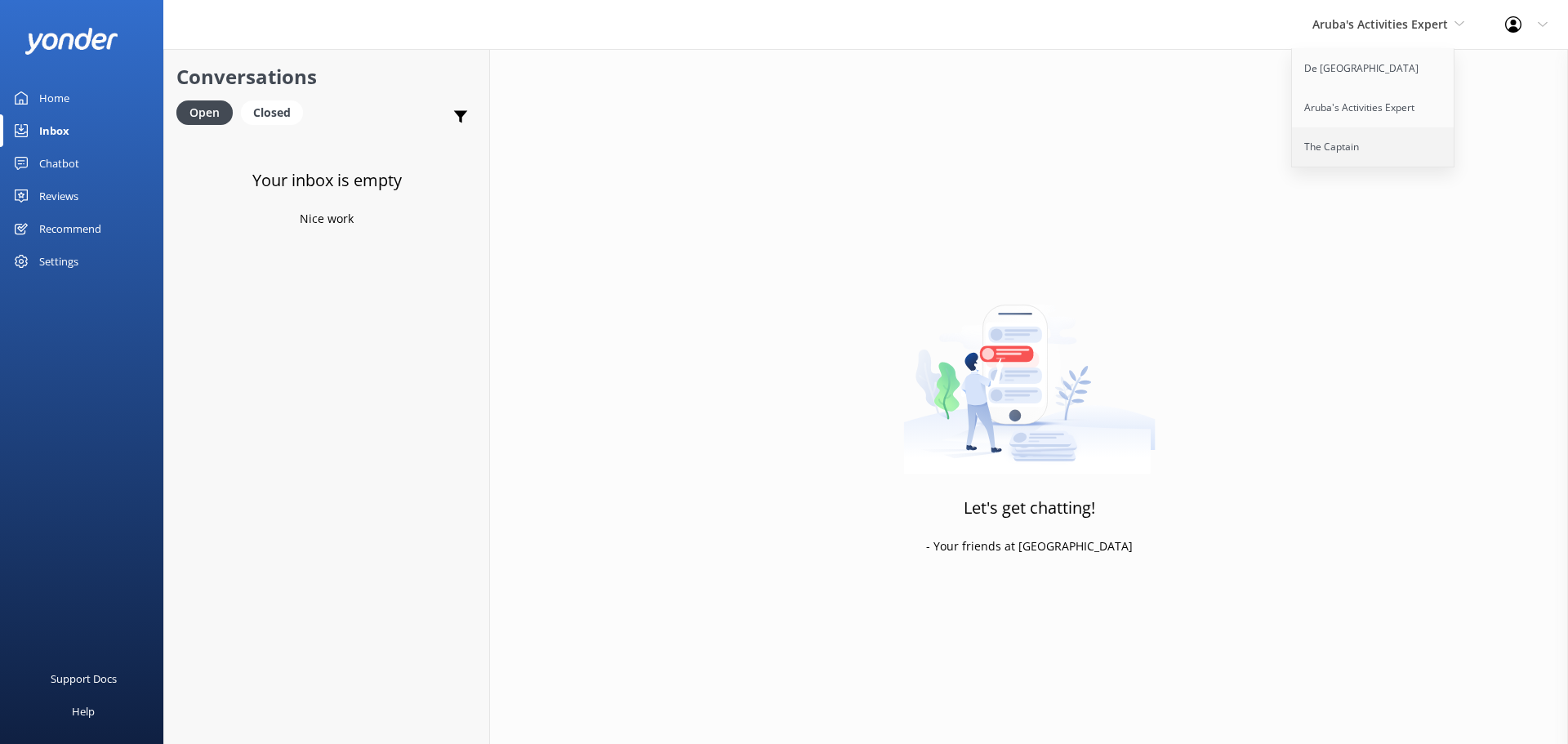
click at [1326, 149] on link "The Captain" at bounding box center [1374, 146] width 164 height 39
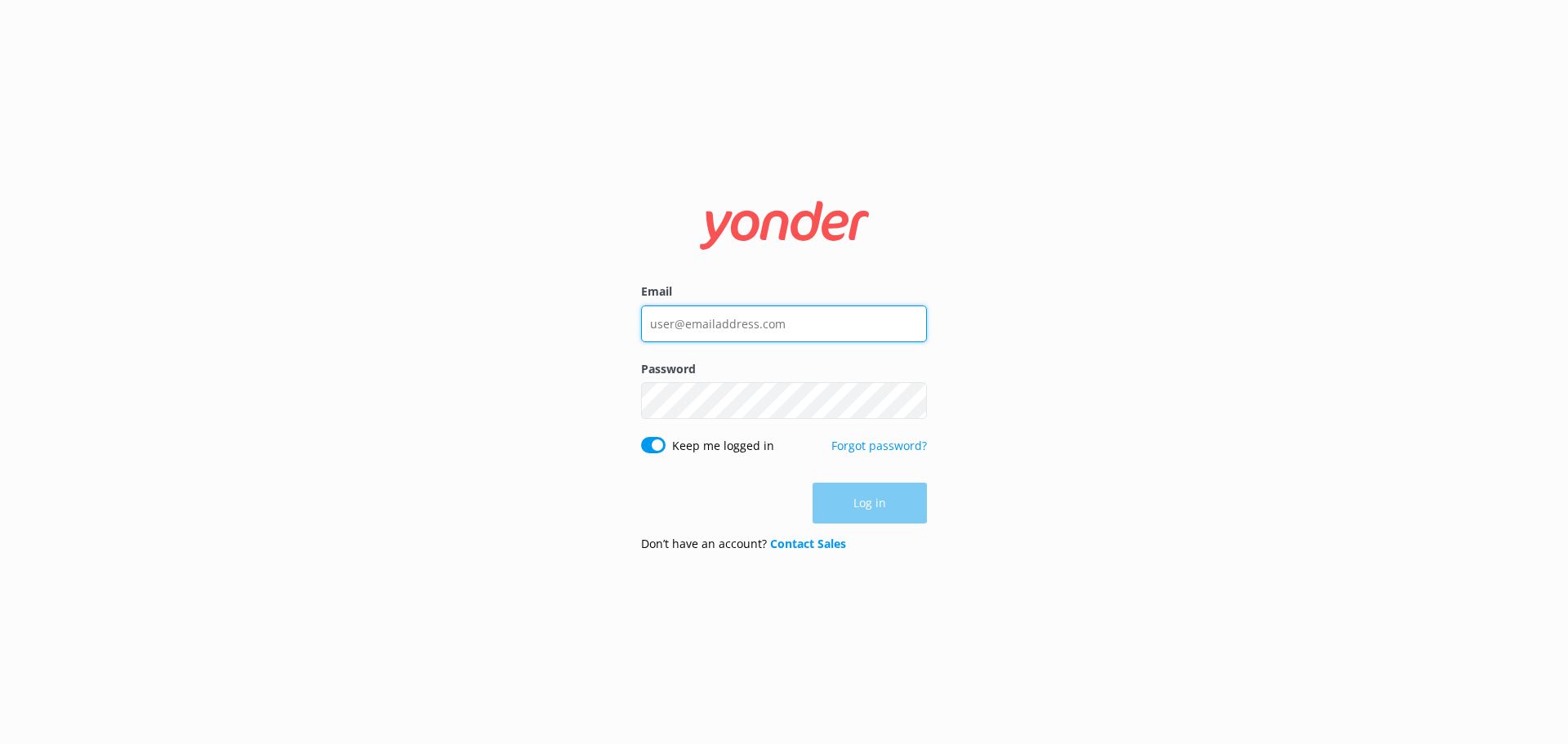
type input "depalmtoursreservations@depalmtours.com"
click at [911, 508] on div "Log in" at bounding box center [784, 502] width 286 height 41
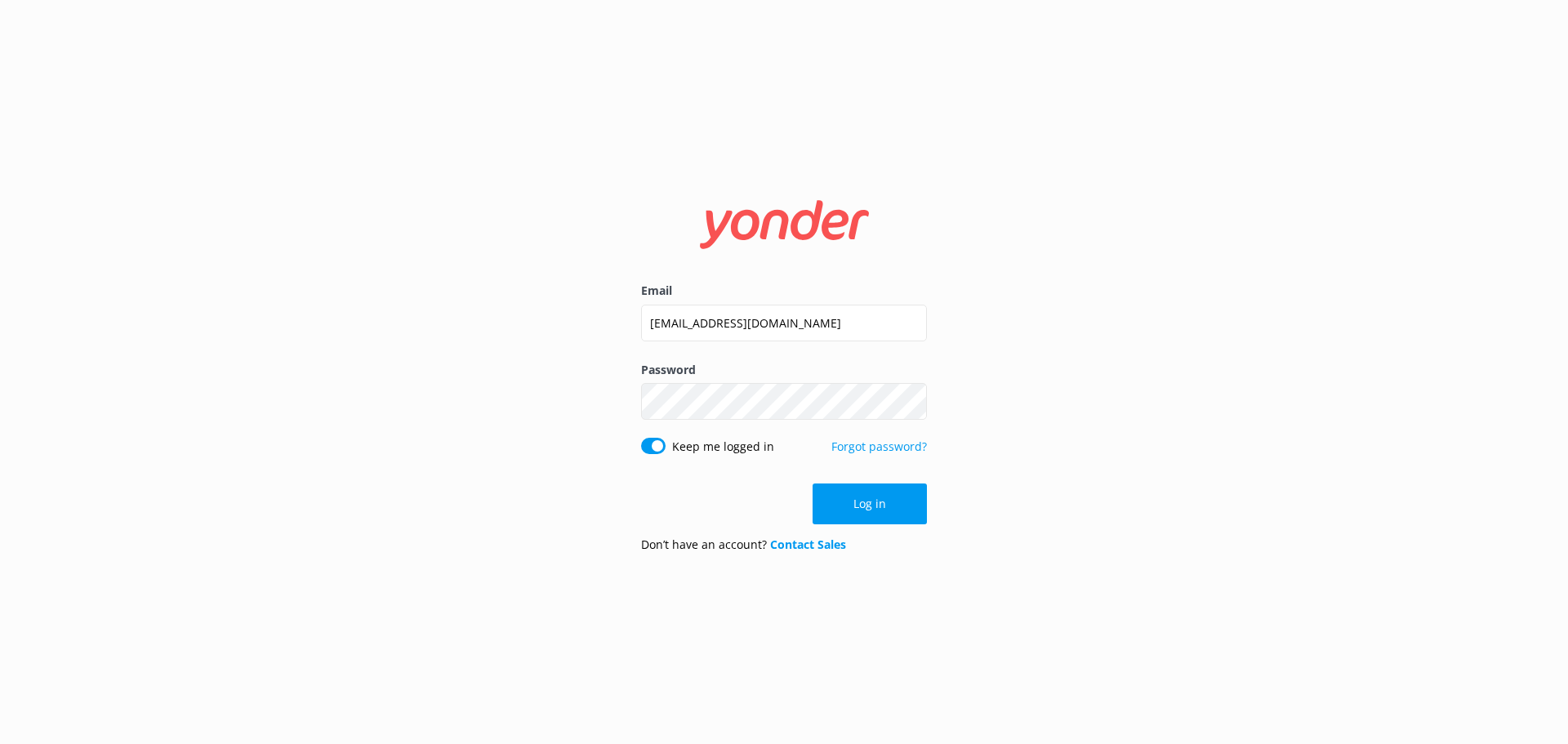
click at [911, 508] on button "Log in" at bounding box center [870, 503] width 115 height 41
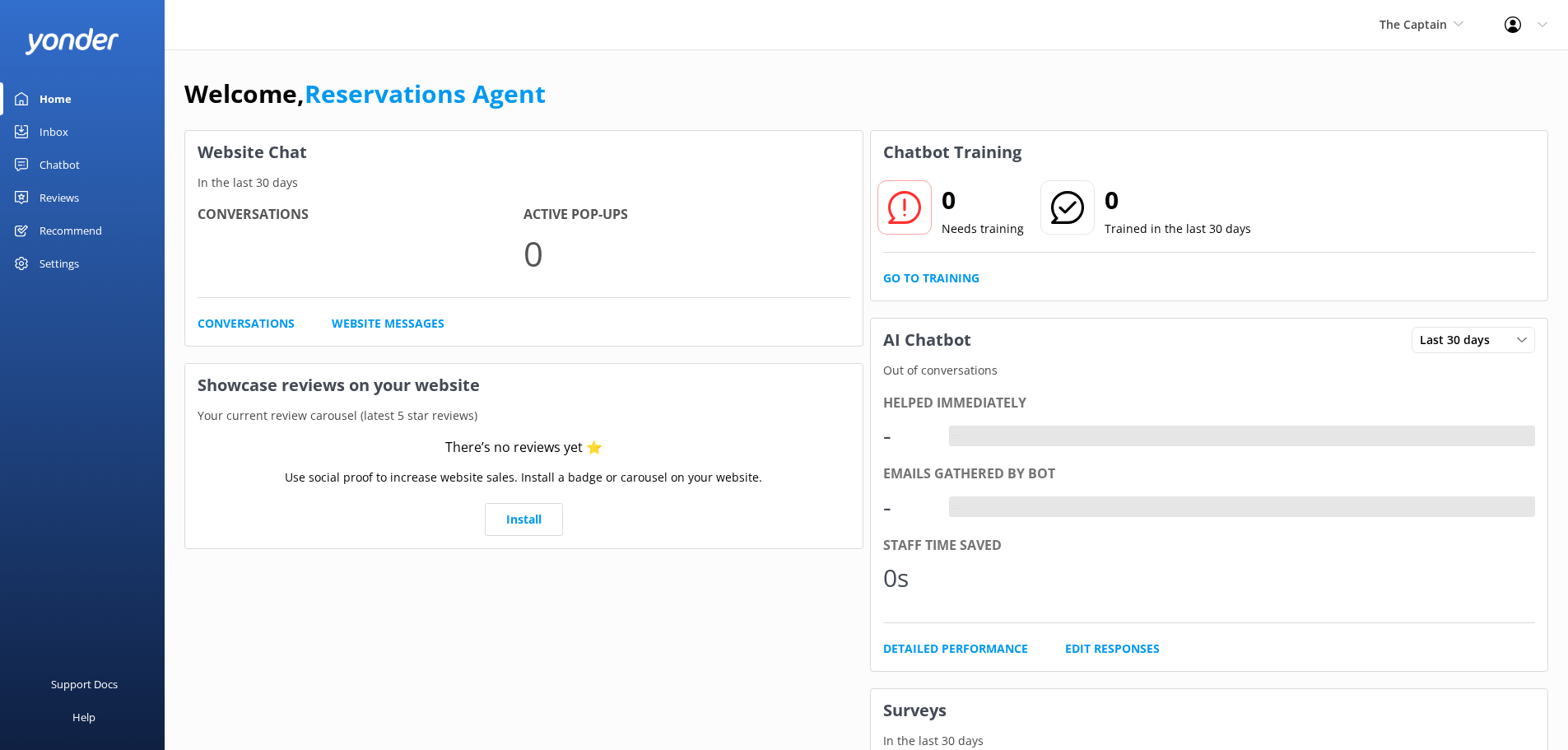
click at [68, 125] on div "Inbox" at bounding box center [53, 132] width 28 height 33
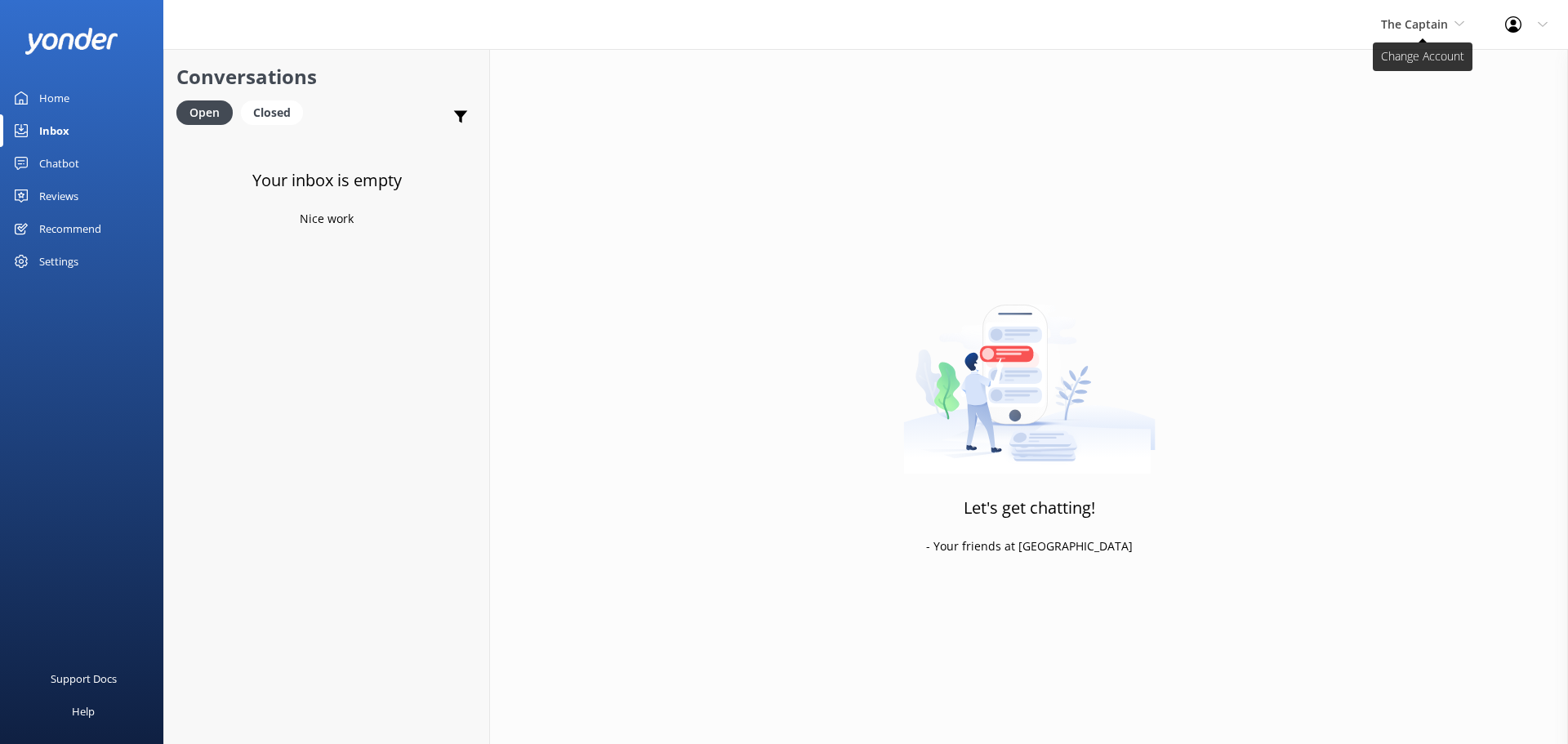
click at [1418, 28] on span "The Captain" at bounding box center [1415, 24] width 67 height 15
click at [1399, 76] on link "De [GEOGRAPHIC_DATA]" at bounding box center [1443, 68] width 164 height 39
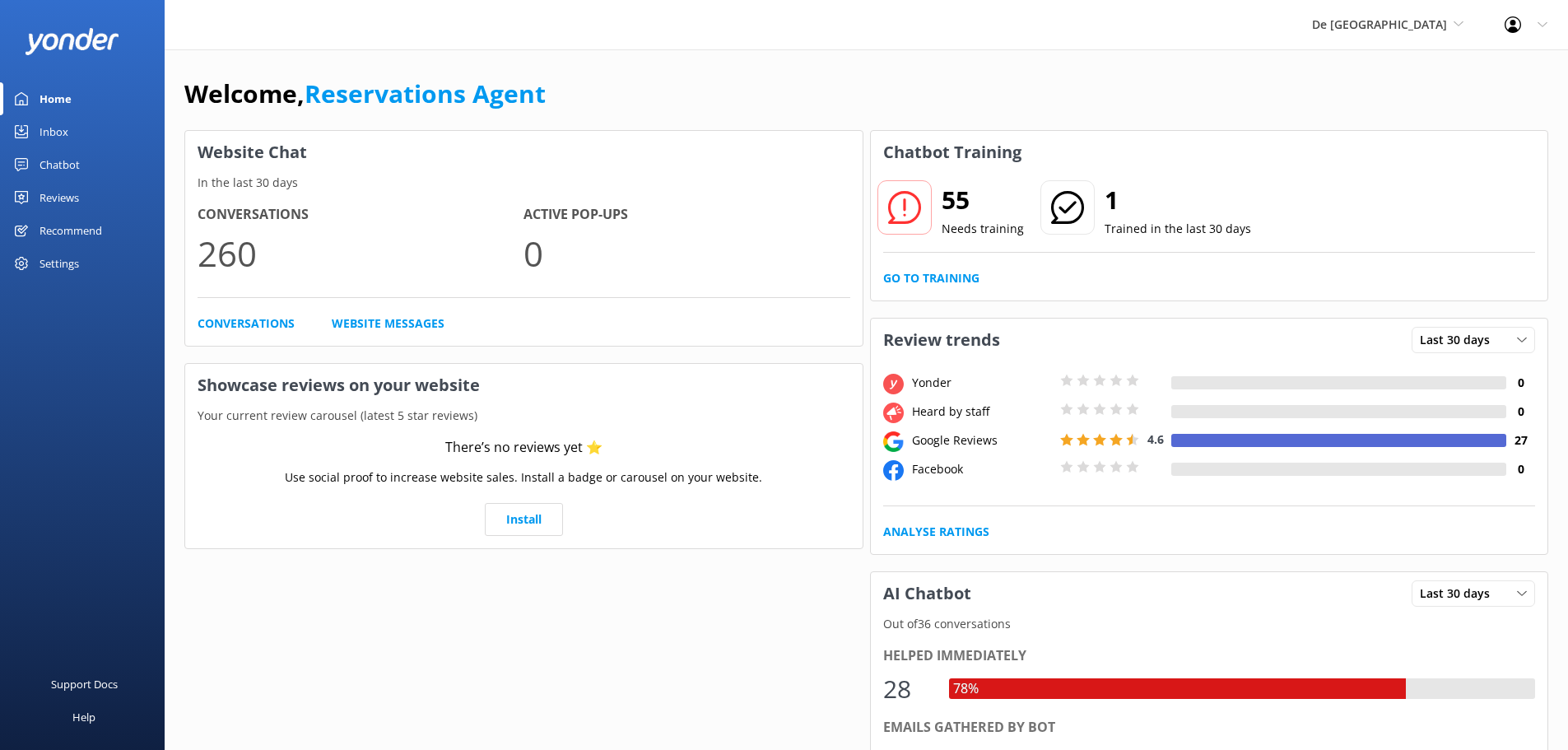
click at [75, 133] on link "Inbox" at bounding box center [82, 132] width 165 height 33
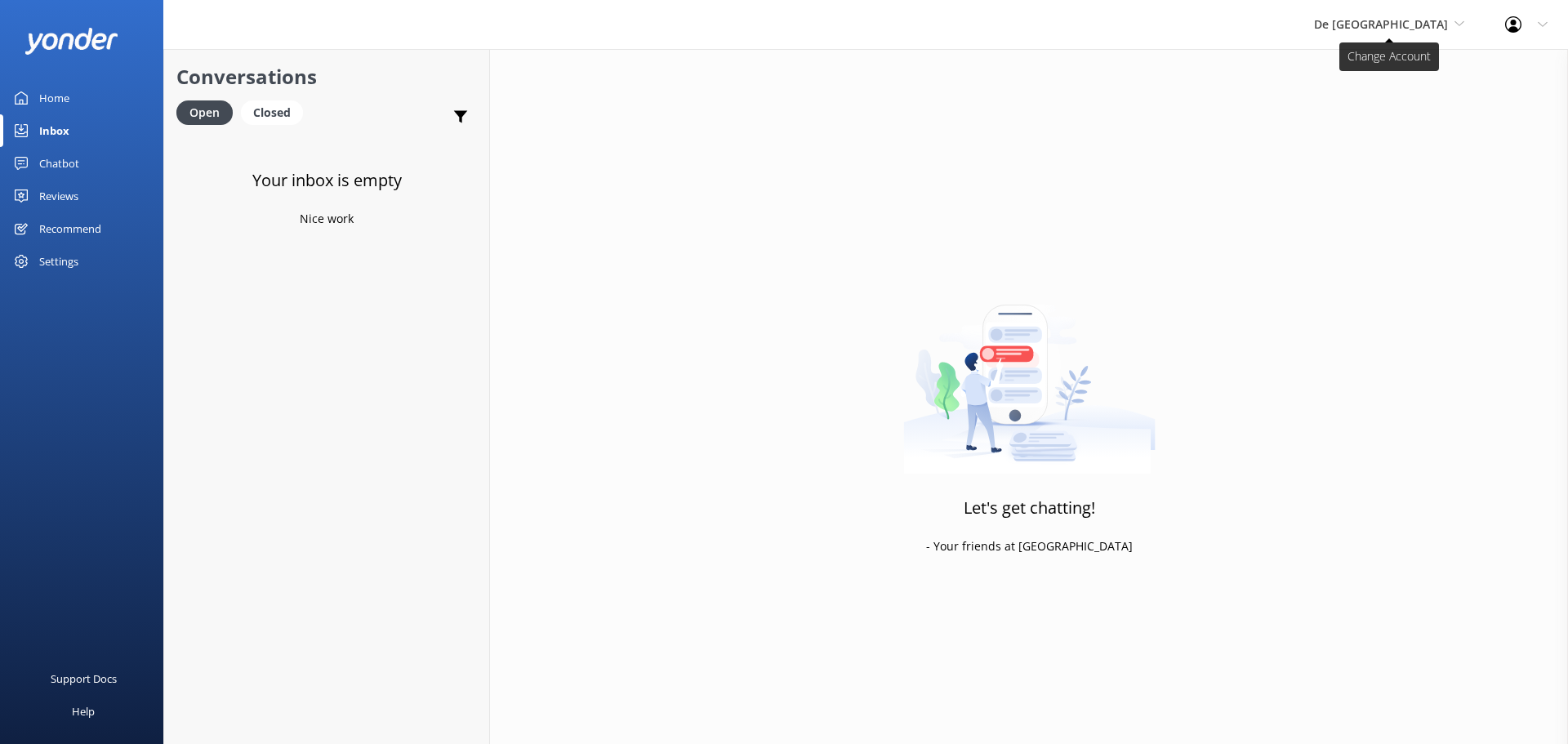
click at [1386, 27] on span "De [GEOGRAPHIC_DATA]" at bounding box center [1381, 24] width 134 height 15
click at [1393, 105] on link "Aruba's Activities Expert" at bounding box center [1375, 107] width 164 height 39
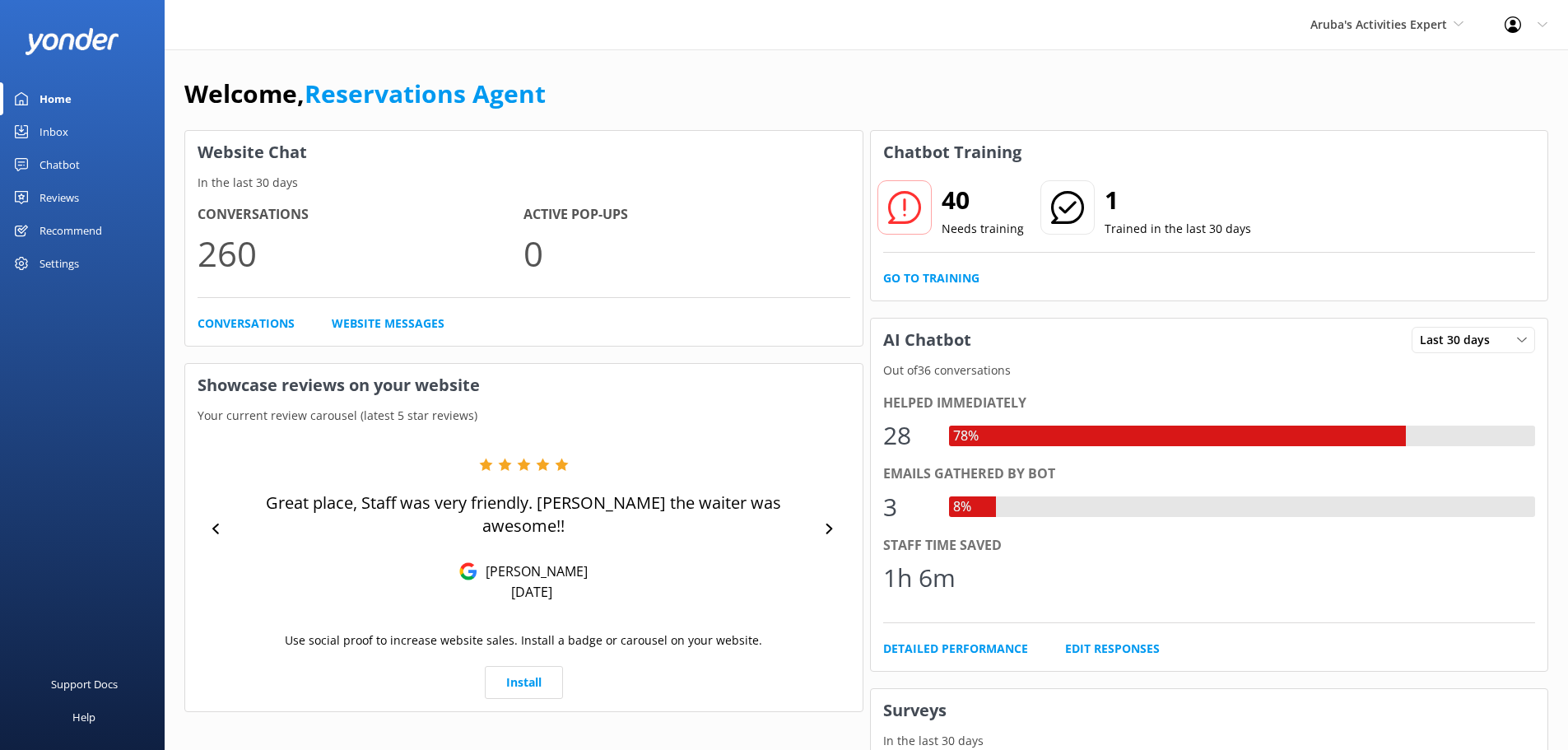
click at [53, 130] on div "Inbox" at bounding box center [53, 132] width 28 height 33
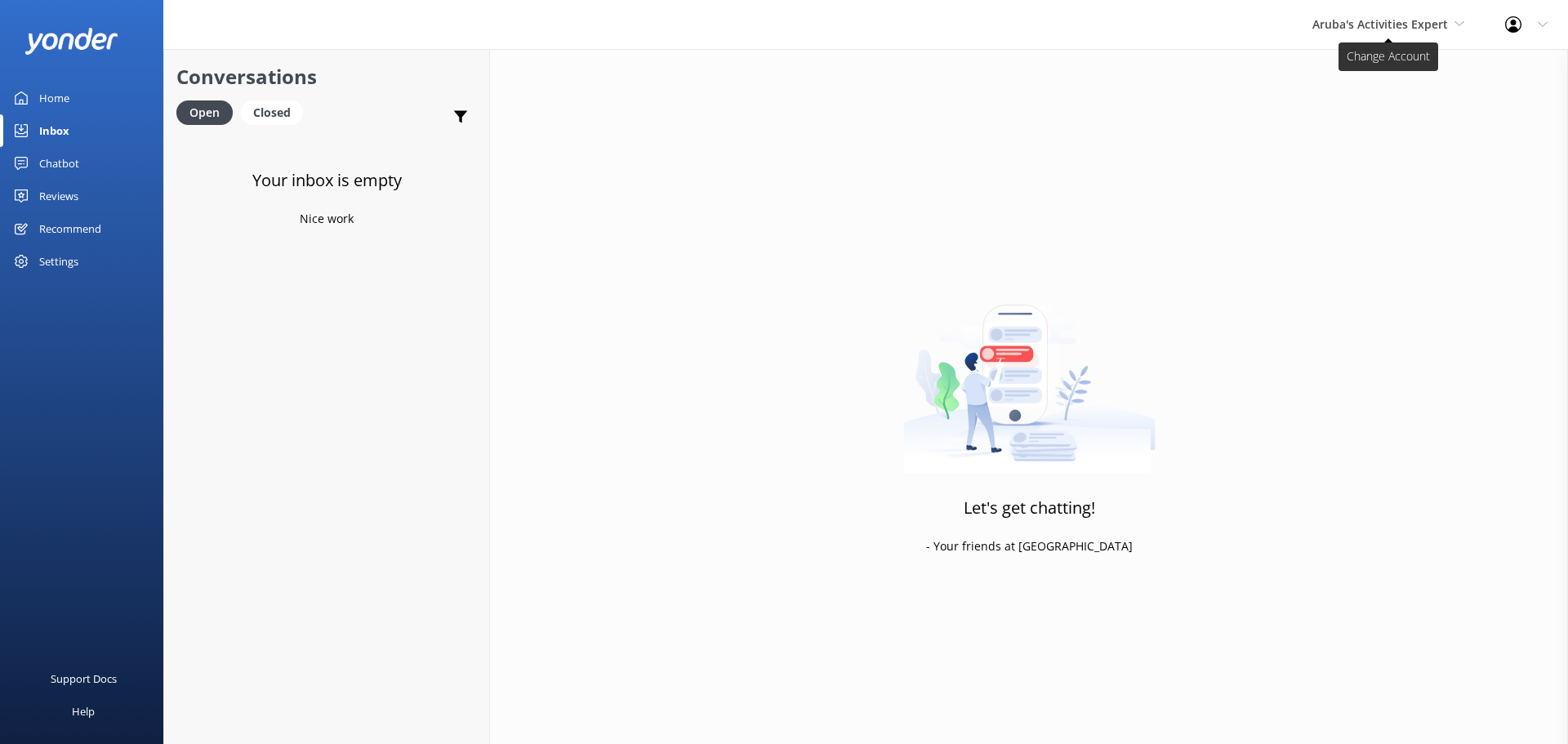
click at [1436, 28] on span "Aruba's Activities Expert" at bounding box center [1380, 24] width 135 height 15
click at [1389, 77] on link "De [GEOGRAPHIC_DATA]" at bounding box center [1374, 68] width 164 height 39
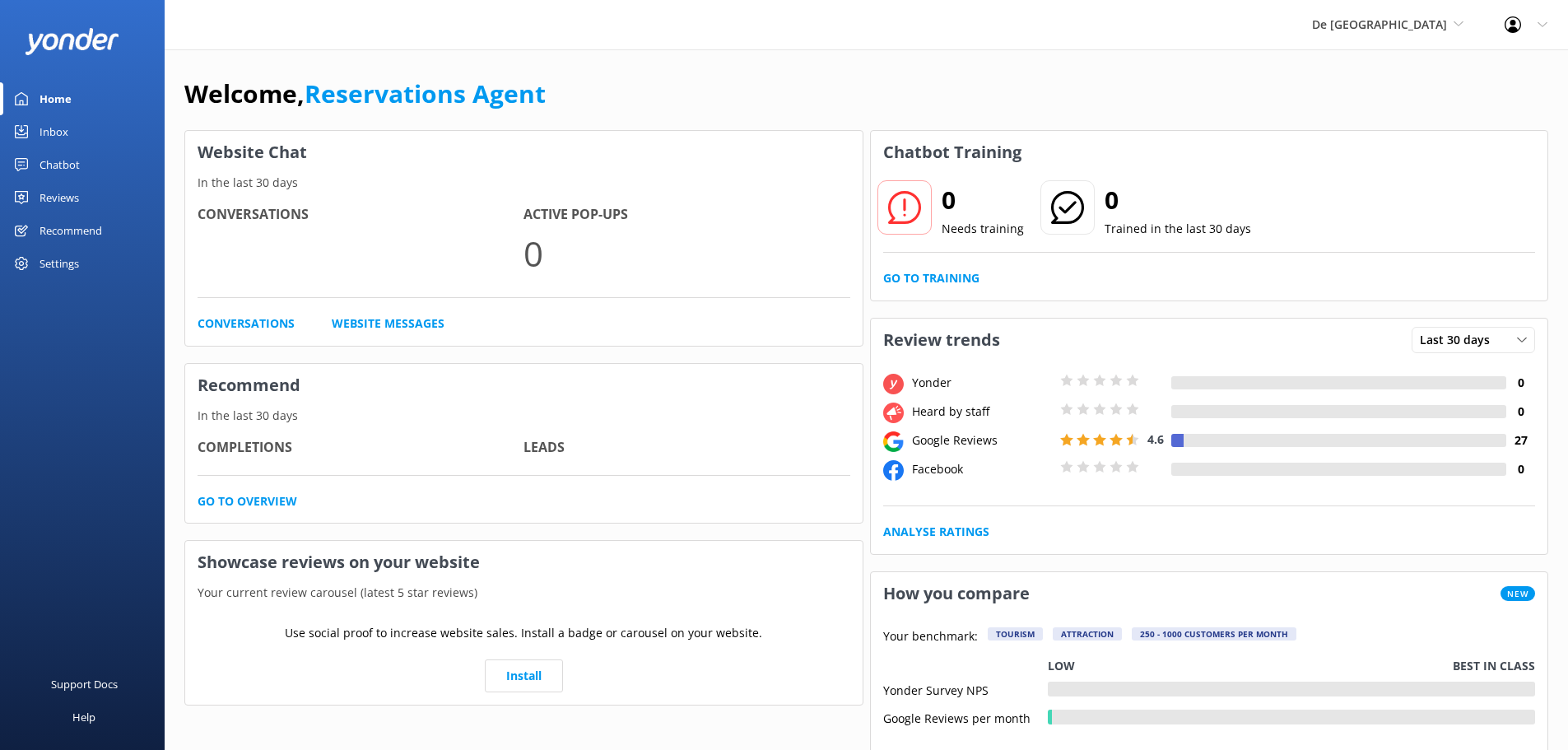
click at [76, 130] on link "Inbox" at bounding box center [82, 132] width 165 height 33
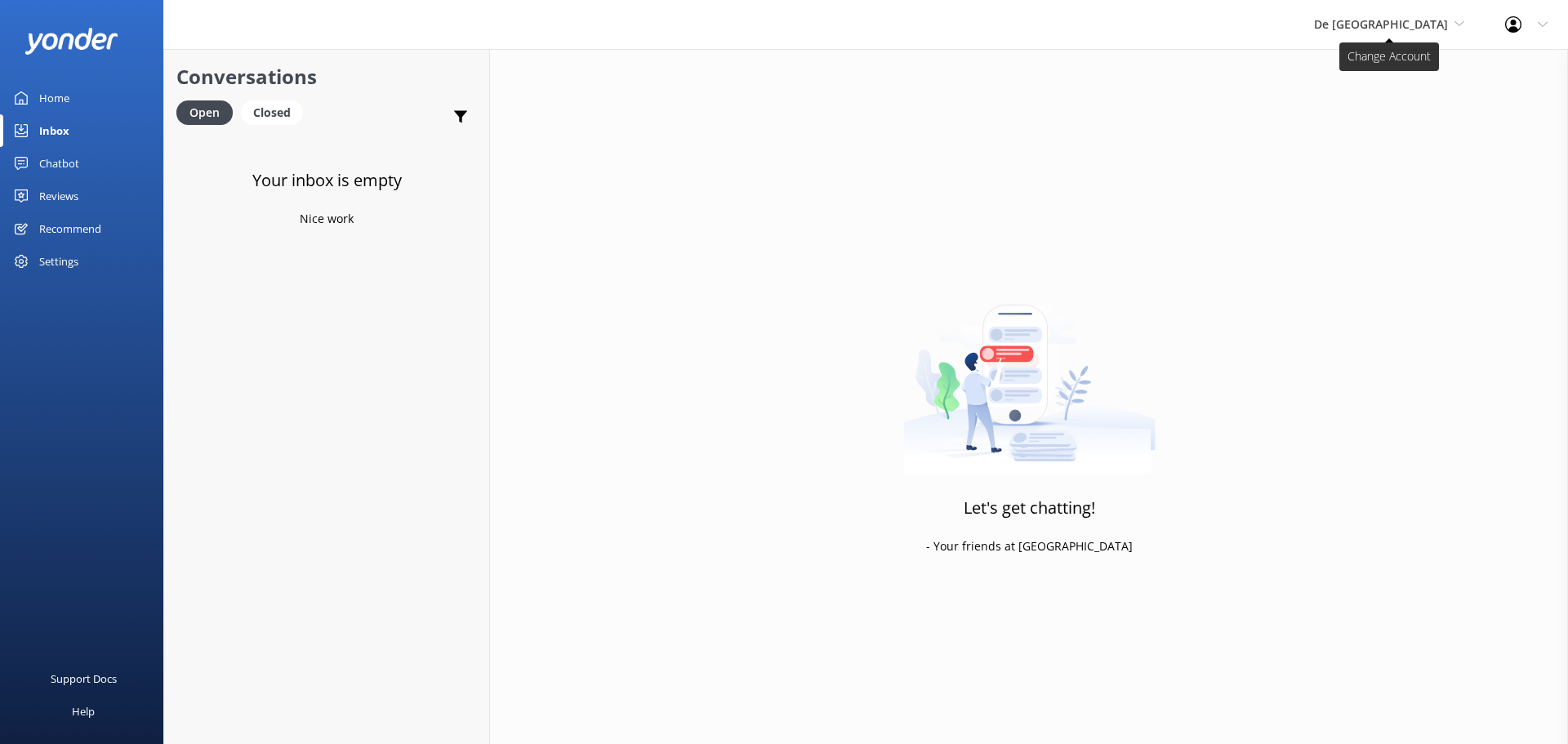
click at [1403, 33] on span "De [GEOGRAPHIC_DATA]" at bounding box center [1389, 25] width 150 height 18
click at [1407, 112] on link "Aruba's Activities Expert" at bounding box center [1375, 107] width 164 height 39
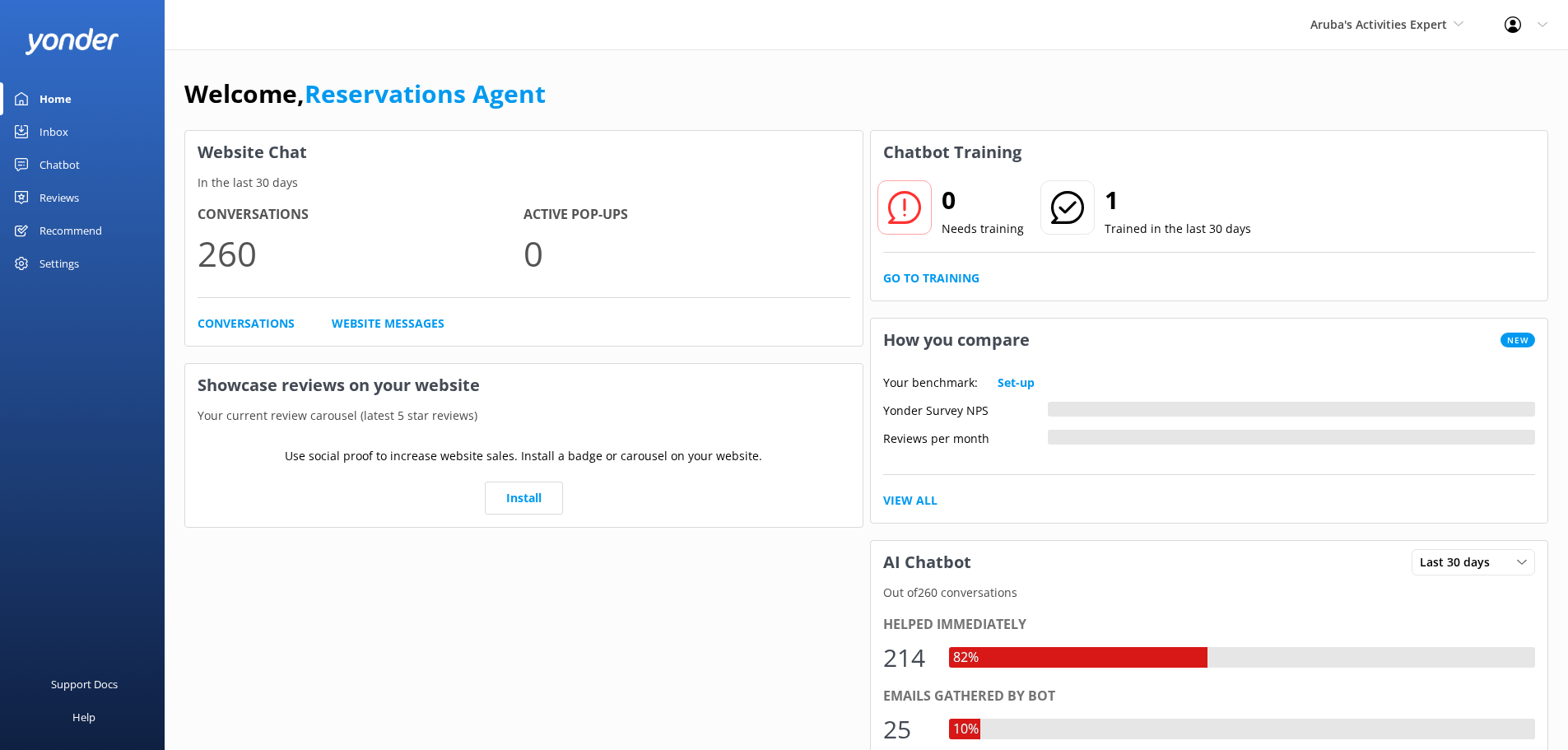
click at [62, 125] on div "Inbox" at bounding box center [53, 132] width 28 height 33
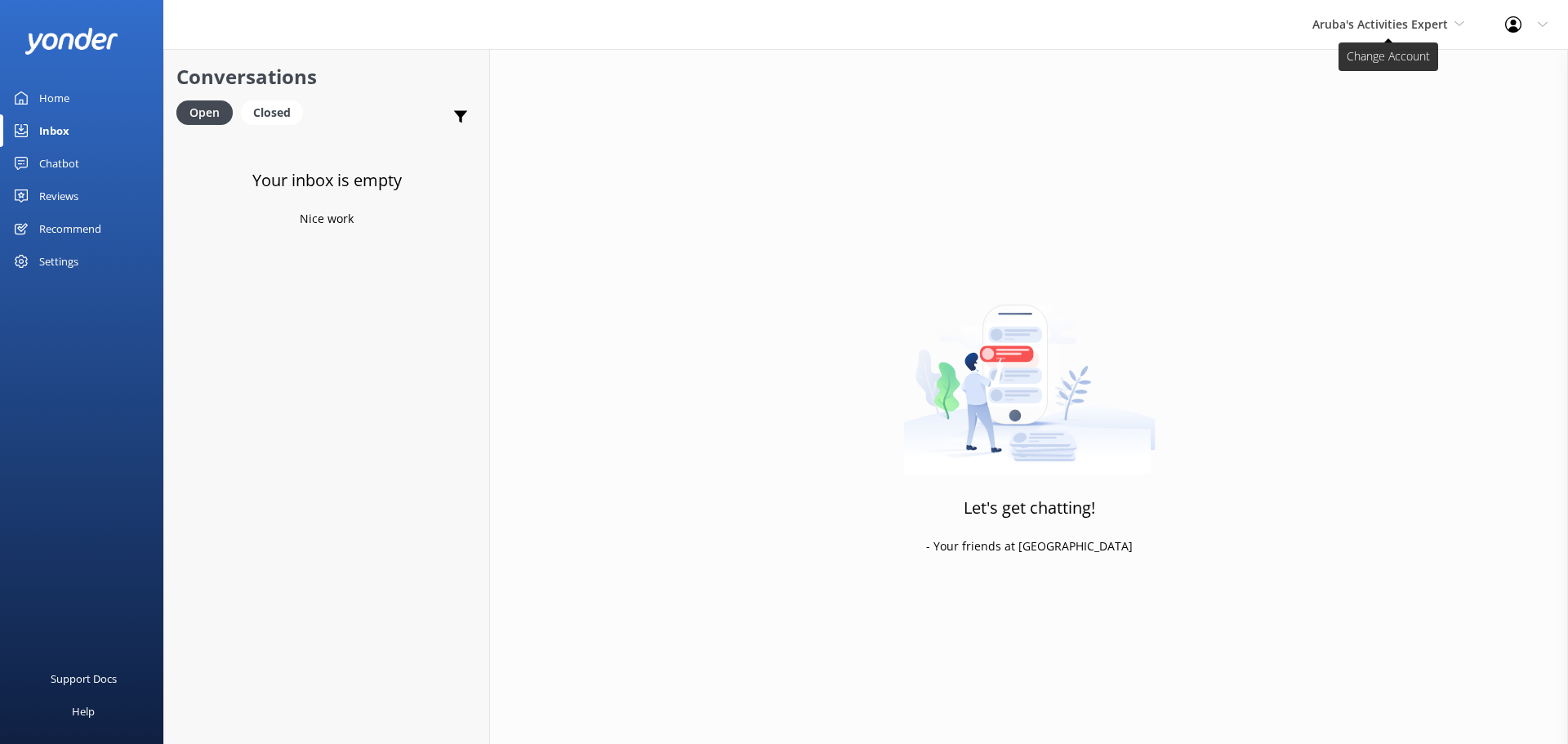
click at [1396, 23] on span "Aruba's Activities Expert" at bounding box center [1380, 24] width 135 height 15
click at [1355, 135] on link "The Captain" at bounding box center [1374, 146] width 164 height 39
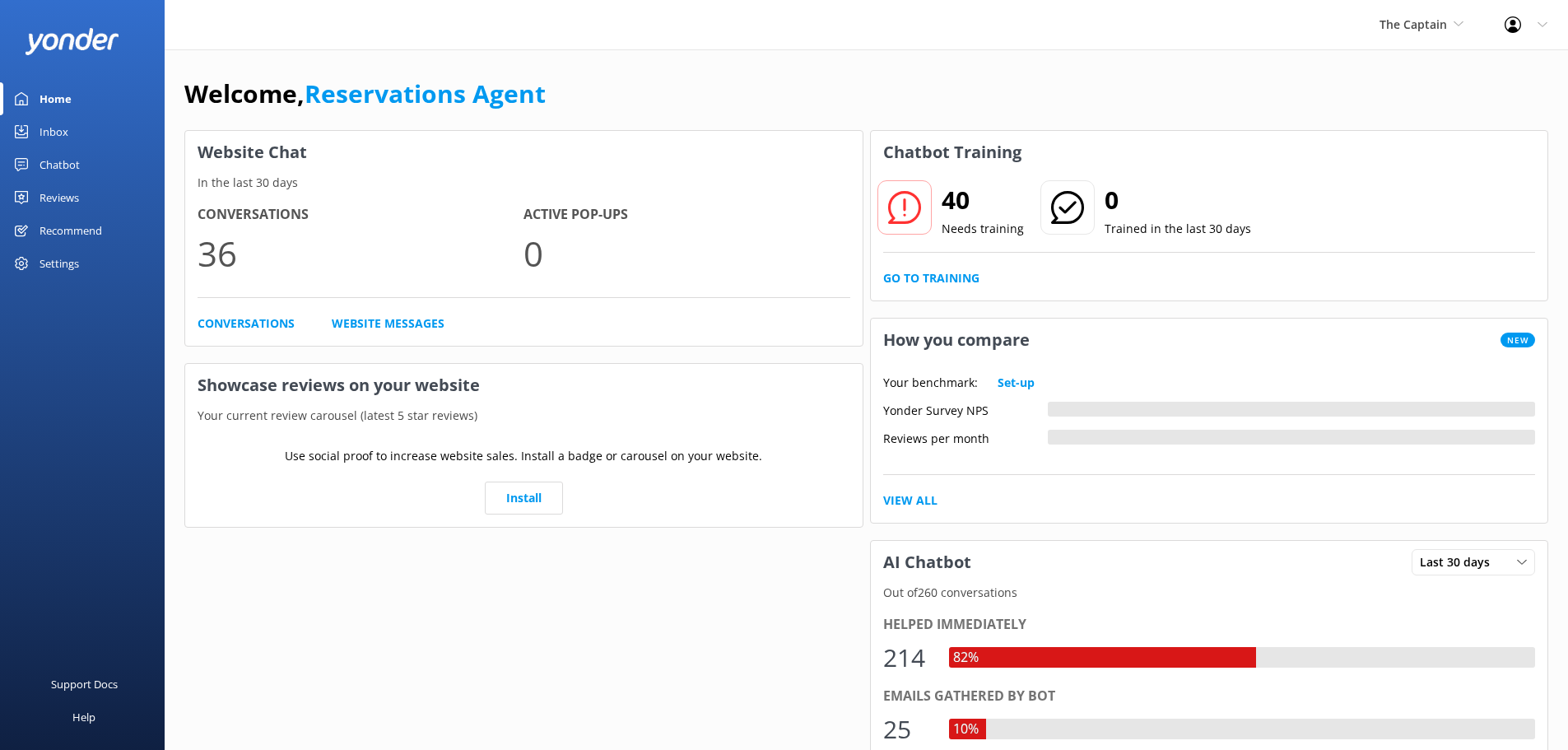
click at [66, 125] on div "Inbox" at bounding box center [53, 132] width 28 height 33
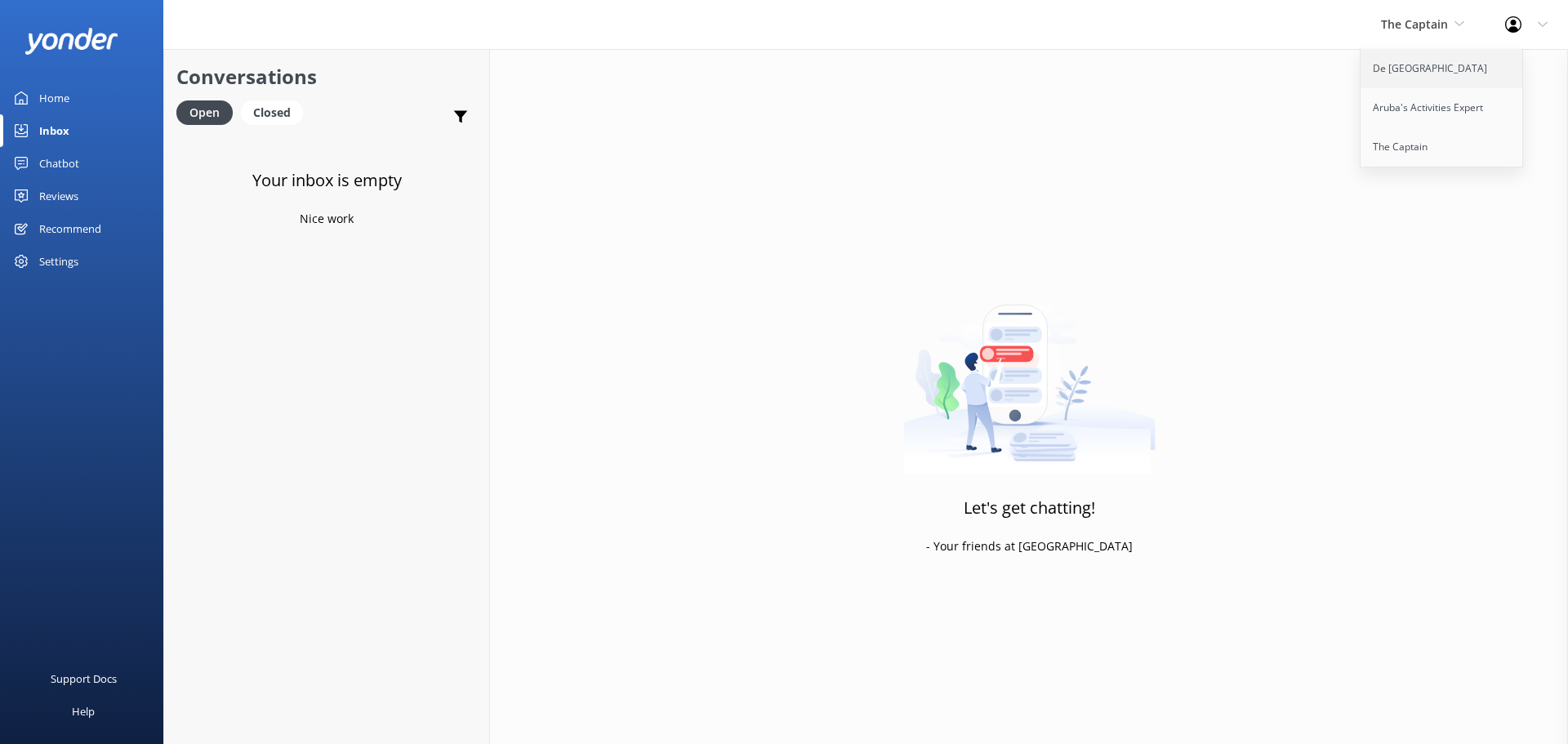
click at [1393, 71] on link "De [GEOGRAPHIC_DATA]" at bounding box center [1443, 68] width 164 height 39
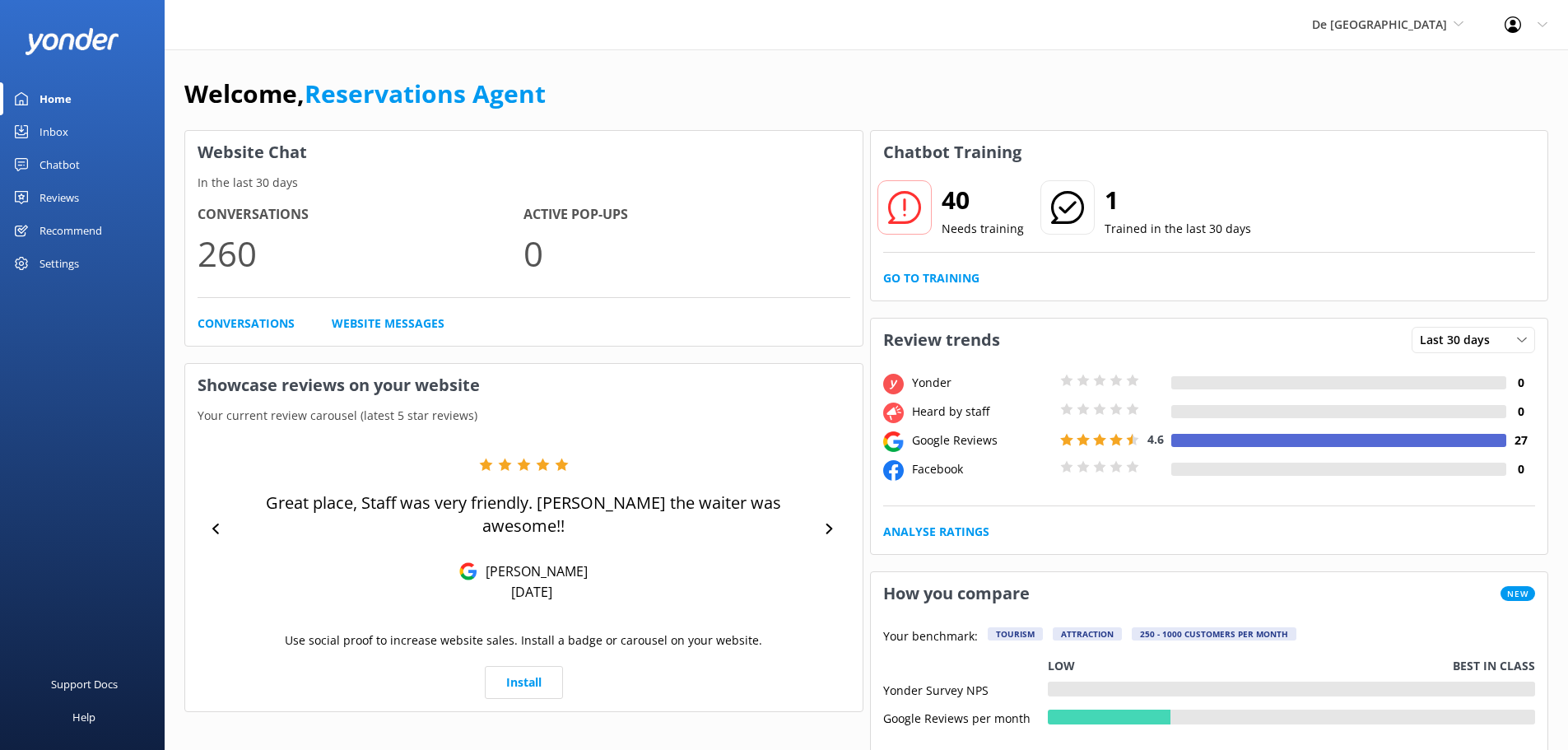
click at [57, 127] on div "Inbox" at bounding box center [53, 132] width 28 height 33
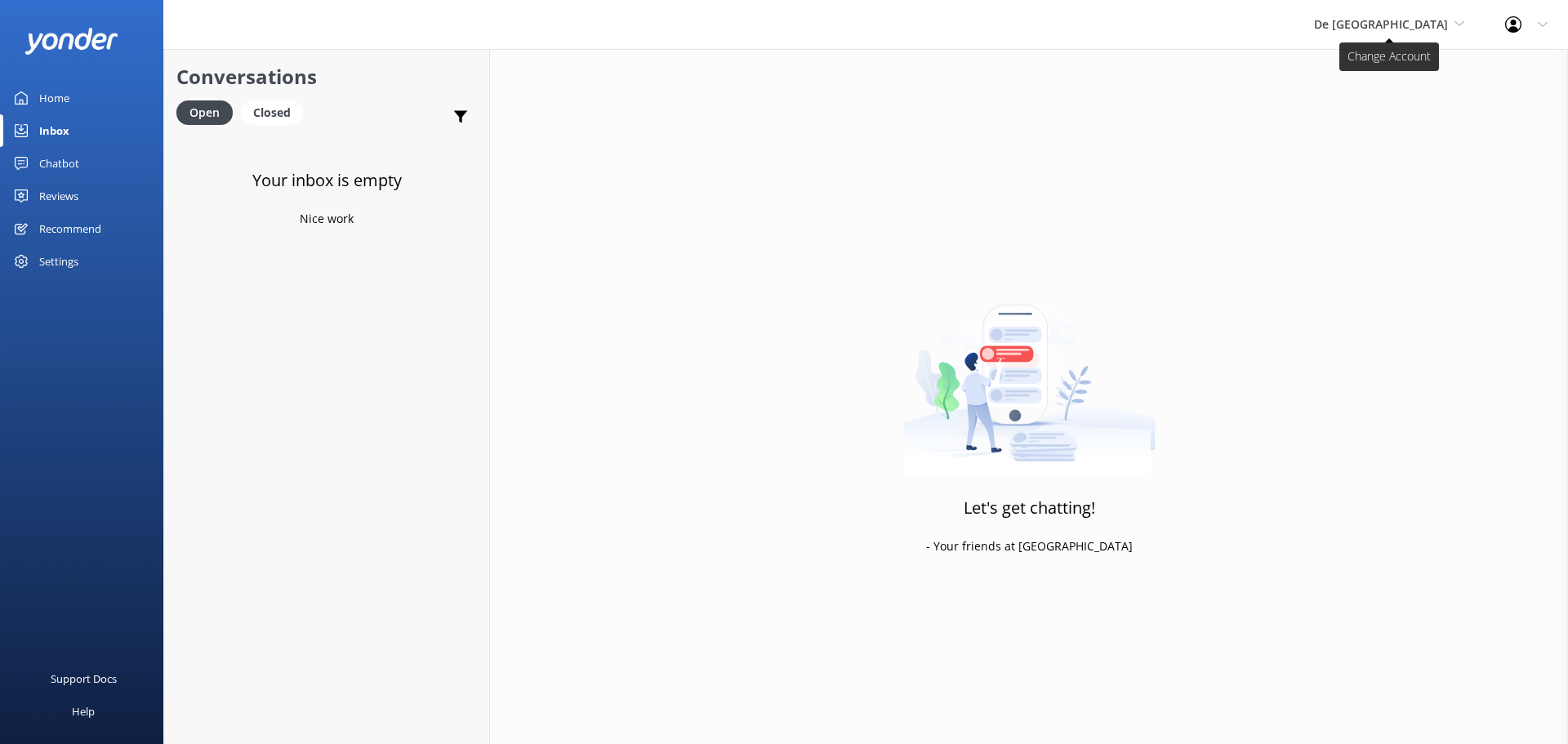
click at [1458, 22] on icon at bounding box center [1460, 24] width 10 height 10
click at [1370, 141] on link "The Captain" at bounding box center [1375, 146] width 164 height 39
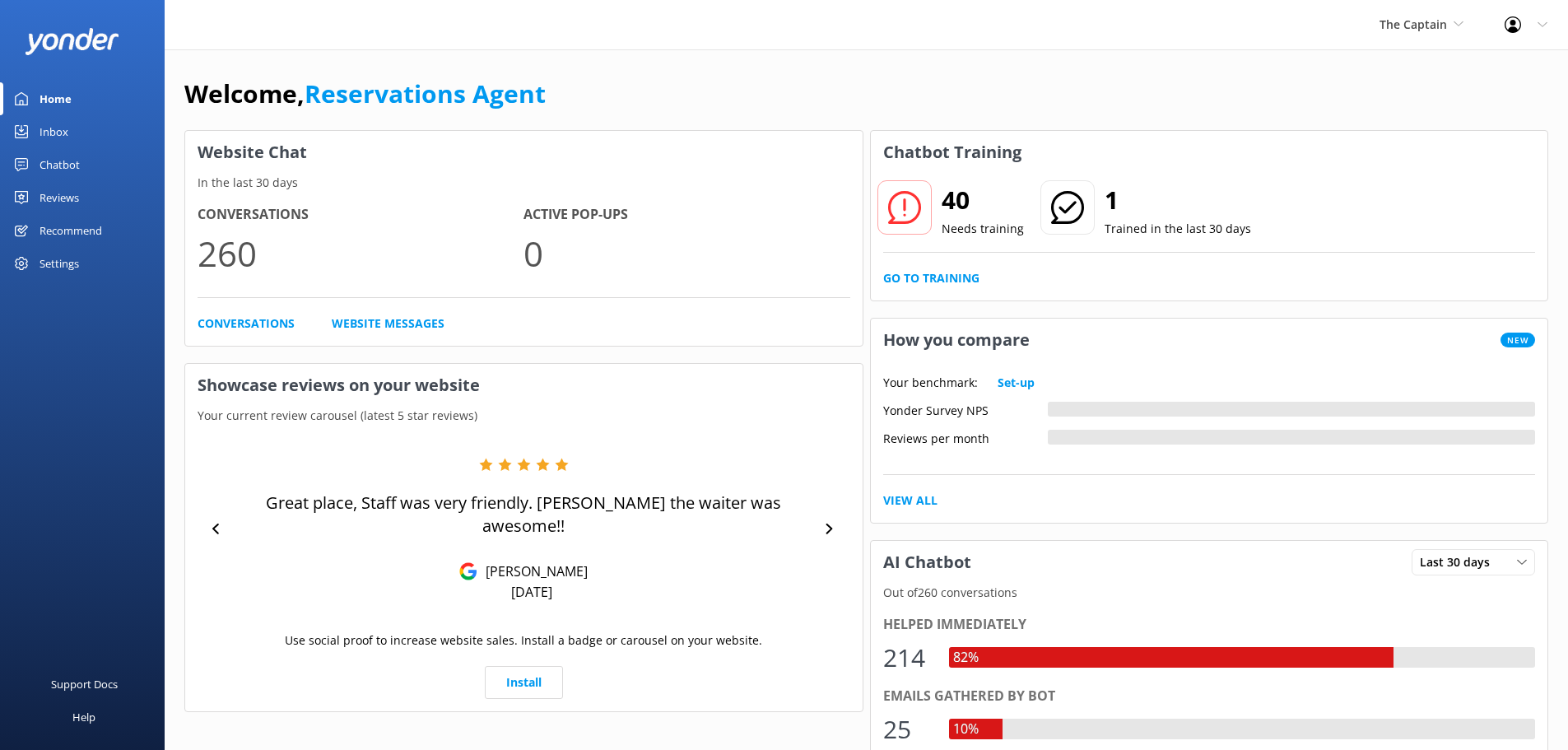
click at [64, 138] on div "Inbox" at bounding box center [53, 132] width 28 height 33
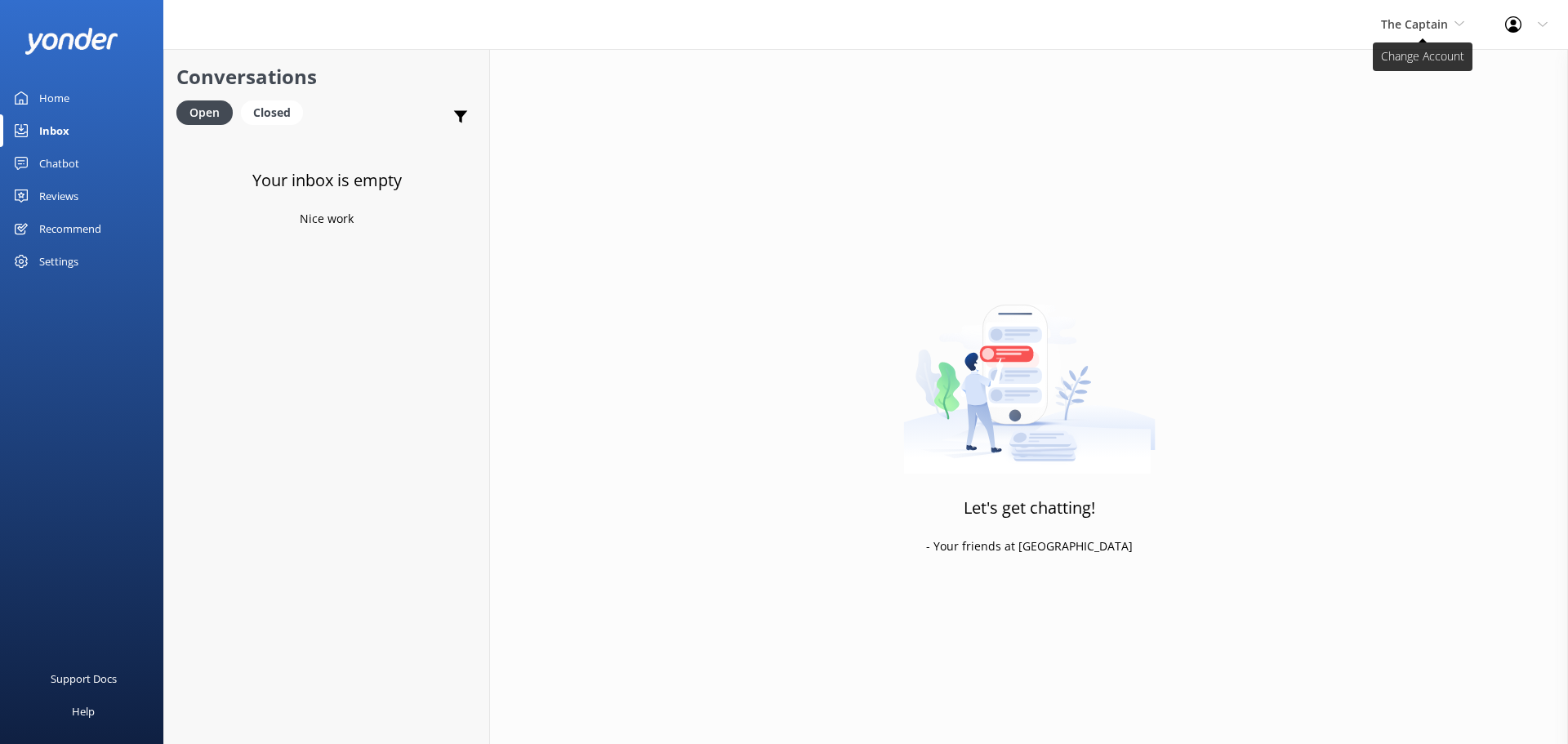
click at [1423, 21] on span "The Captain" at bounding box center [1415, 24] width 67 height 15
click at [1392, 81] on link "De [GEOGRAPHIC_DATA]" at bounding box center [1443, 68] width 164 height 39
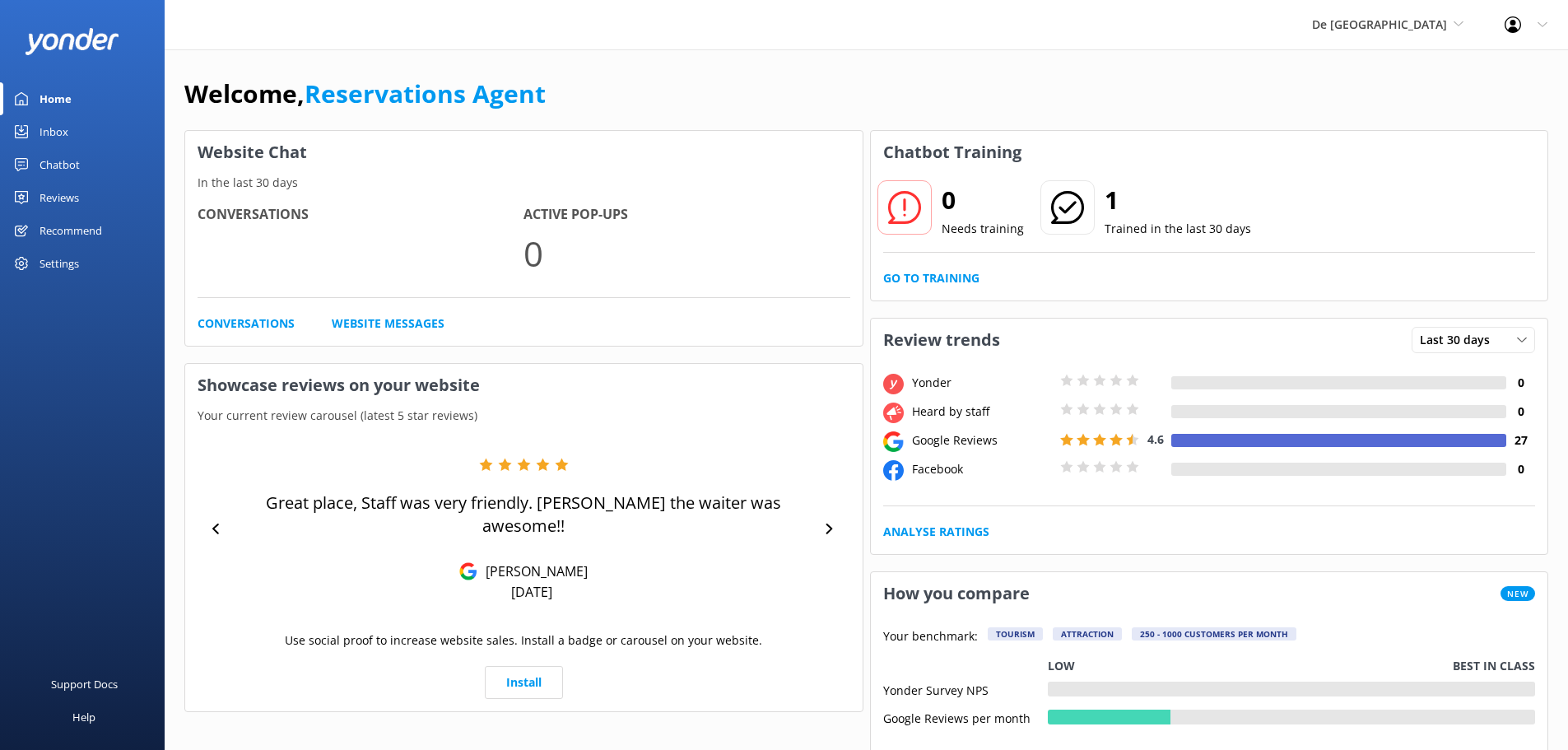
click at [52, 134] on div "Inbox" at bounding box center [53, 132] width 28 height 33
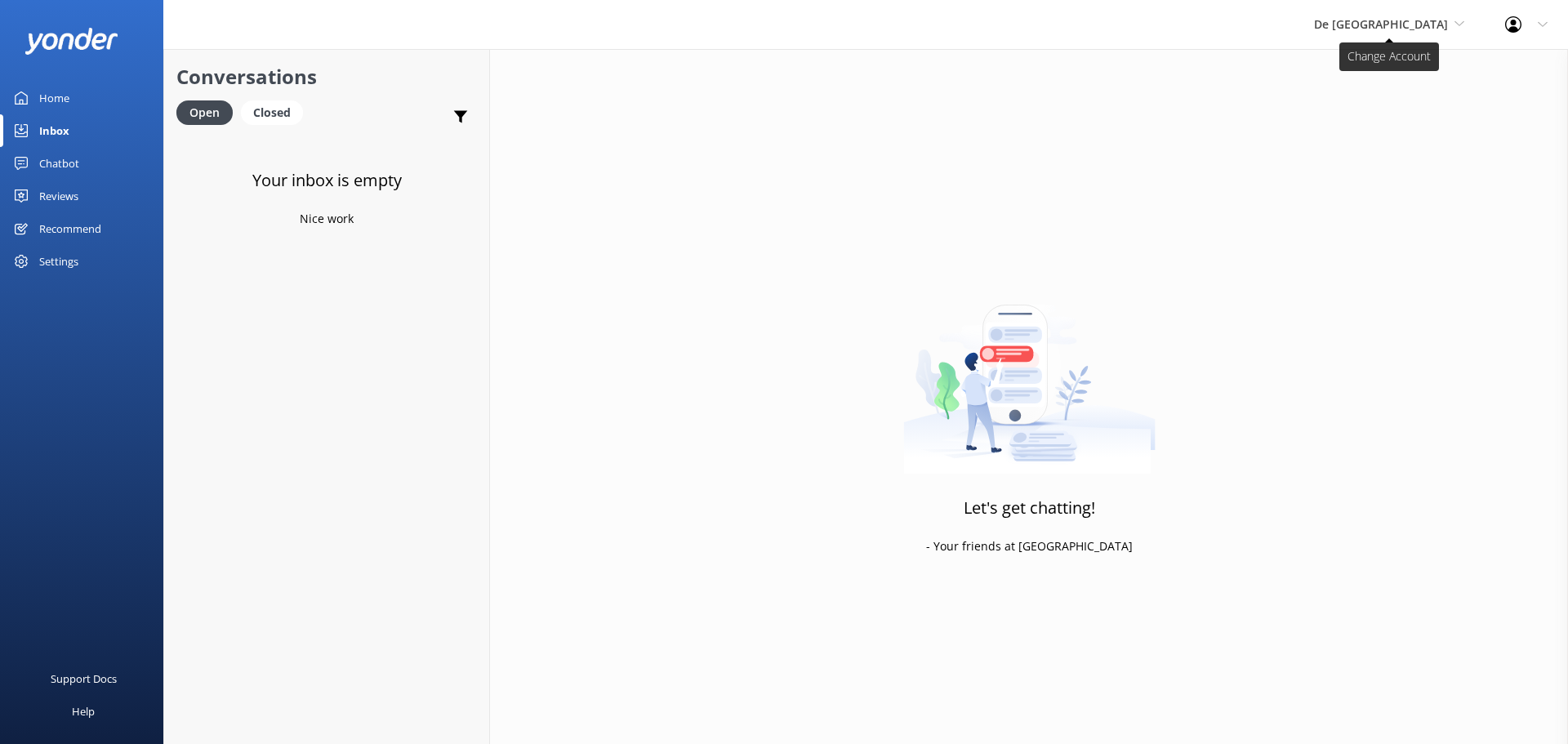
click at [1391, 20] on span "De [GEOGRAPHIC_DATA]" at bounding box center [1381, 24] width 134 height 15
click at [1431, 51] on link "De [GEOGRAPHIC_DATA]" at bounding box center [1375, 68] width 164 height 39
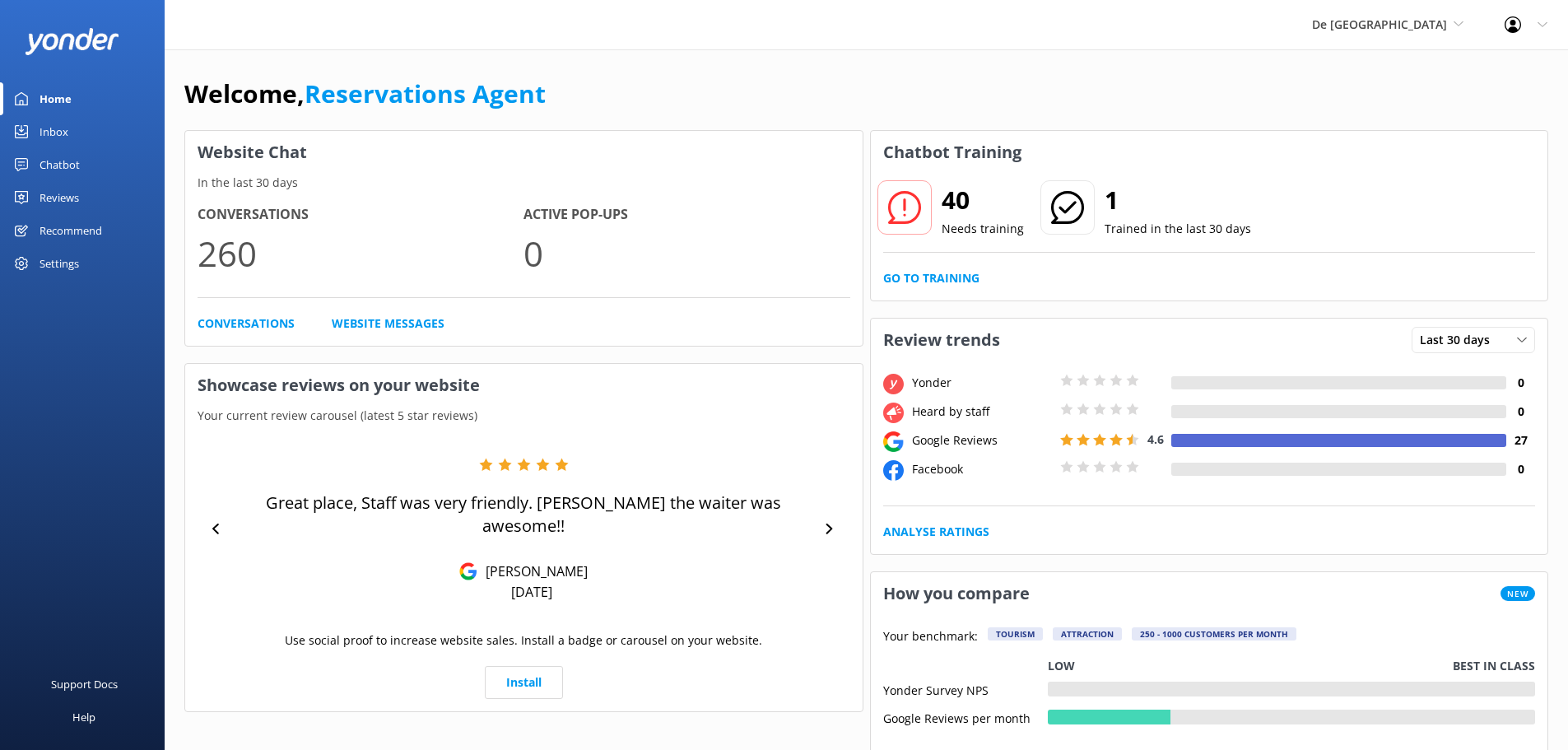
click at [56, 139] on div "Inbox" at bounding box center [53, 132] width 28 height 33
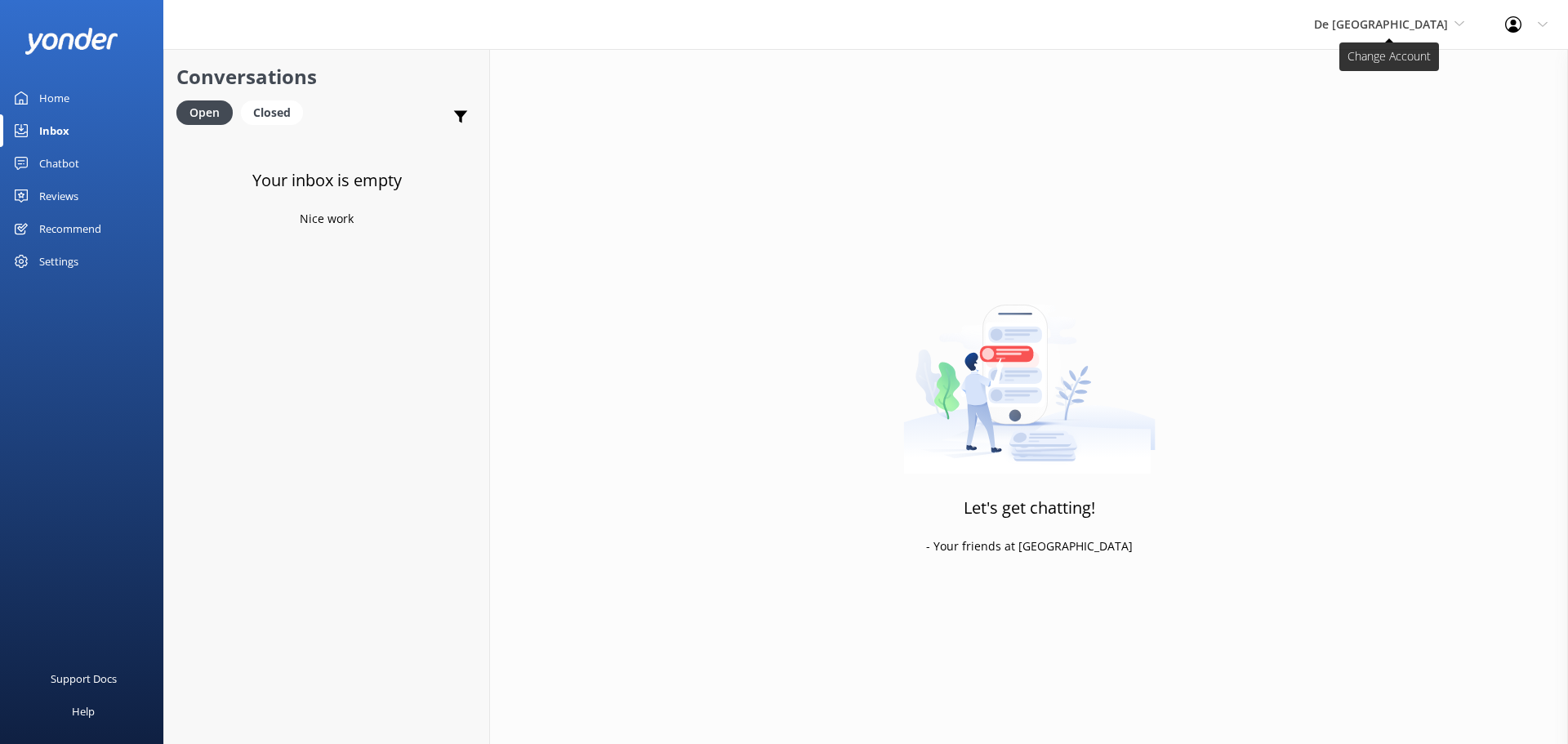
click at [1427, 24] on span "De [GEOGRAPHIC_DATA]" at bounding box center [1381, 24] width 134 height 15
click at [1380, 99] on link "Aruba's Activities Expert" at bounding box center [1375, 107] width 164 height 39
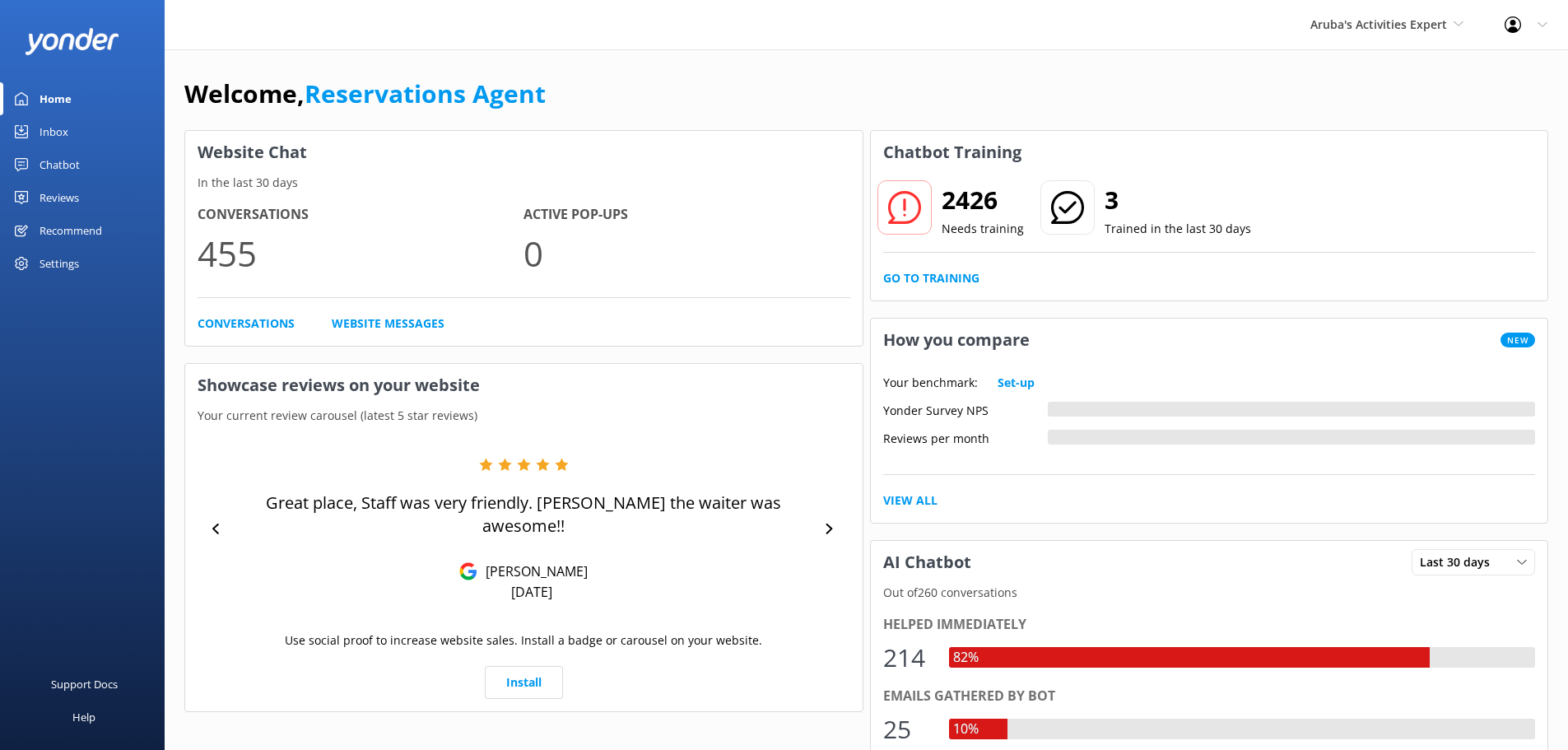
click at [77, 125] on link "Inbox" at bounding box center [82, 132] width 165 height 33
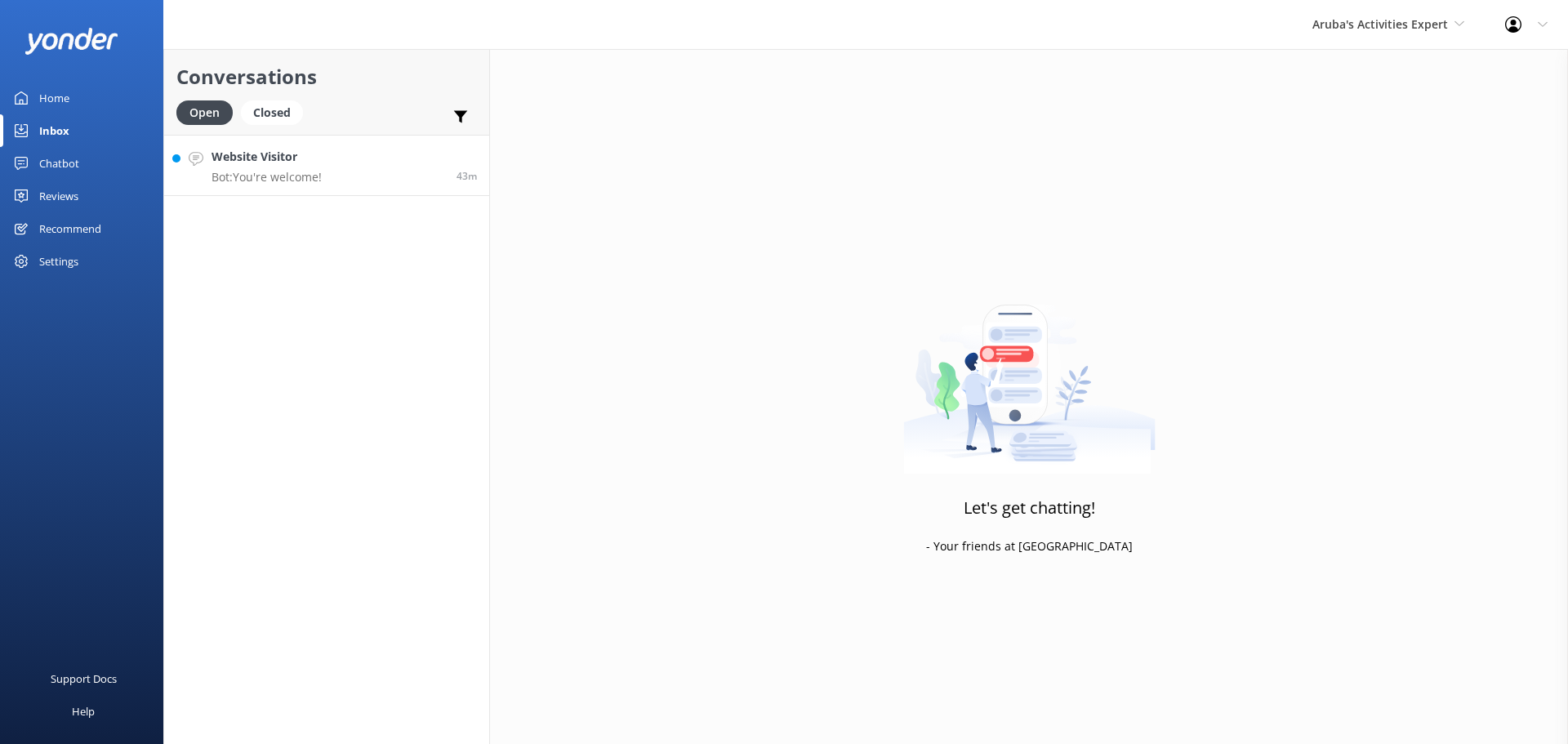
click at [357, 182] on link "Website Visitor Bot: You're welcome! 43m" at bounding box center [327, 164] width 325 height 61
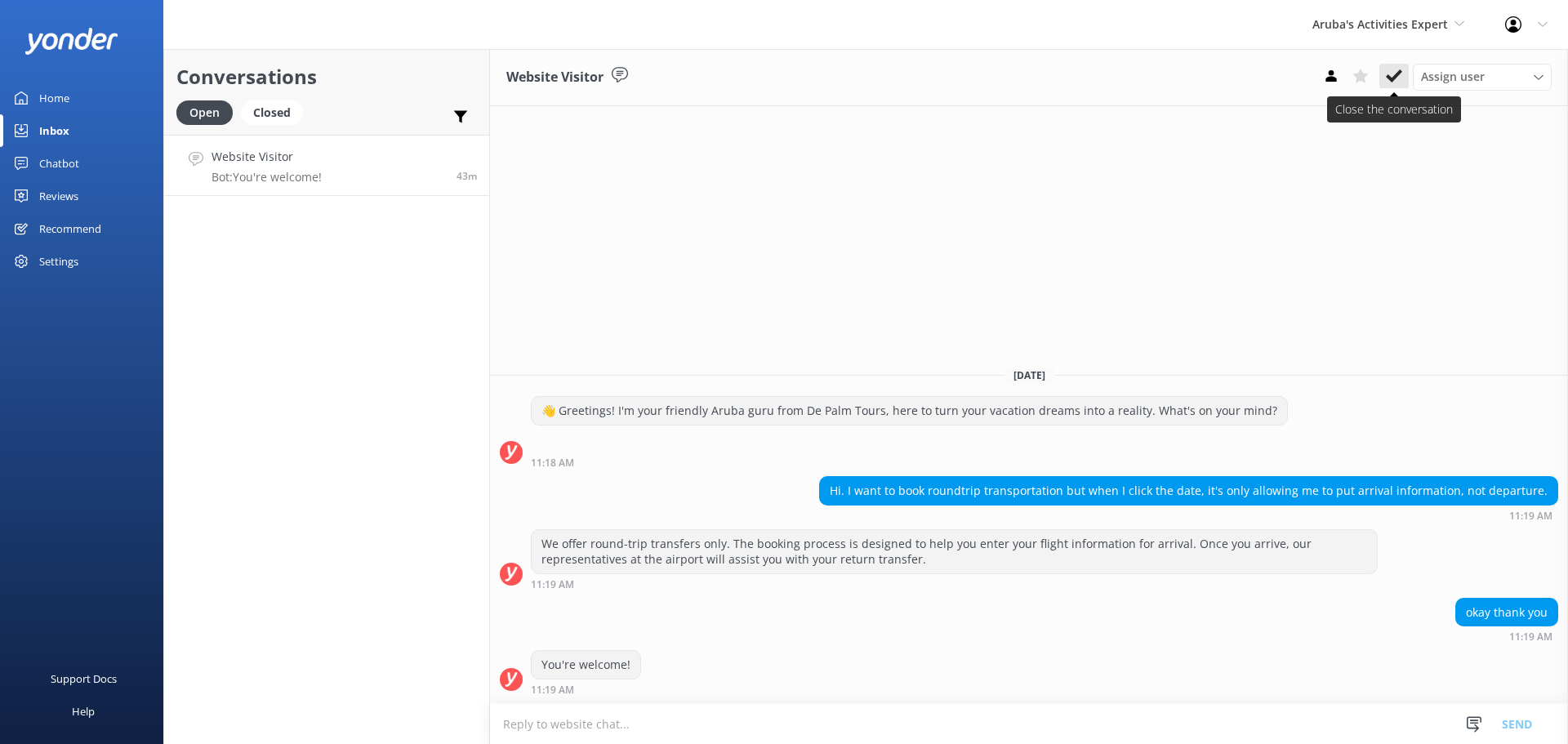
click at [1396, 86] on button at bounding box center [1394, 75] width 29 height 25
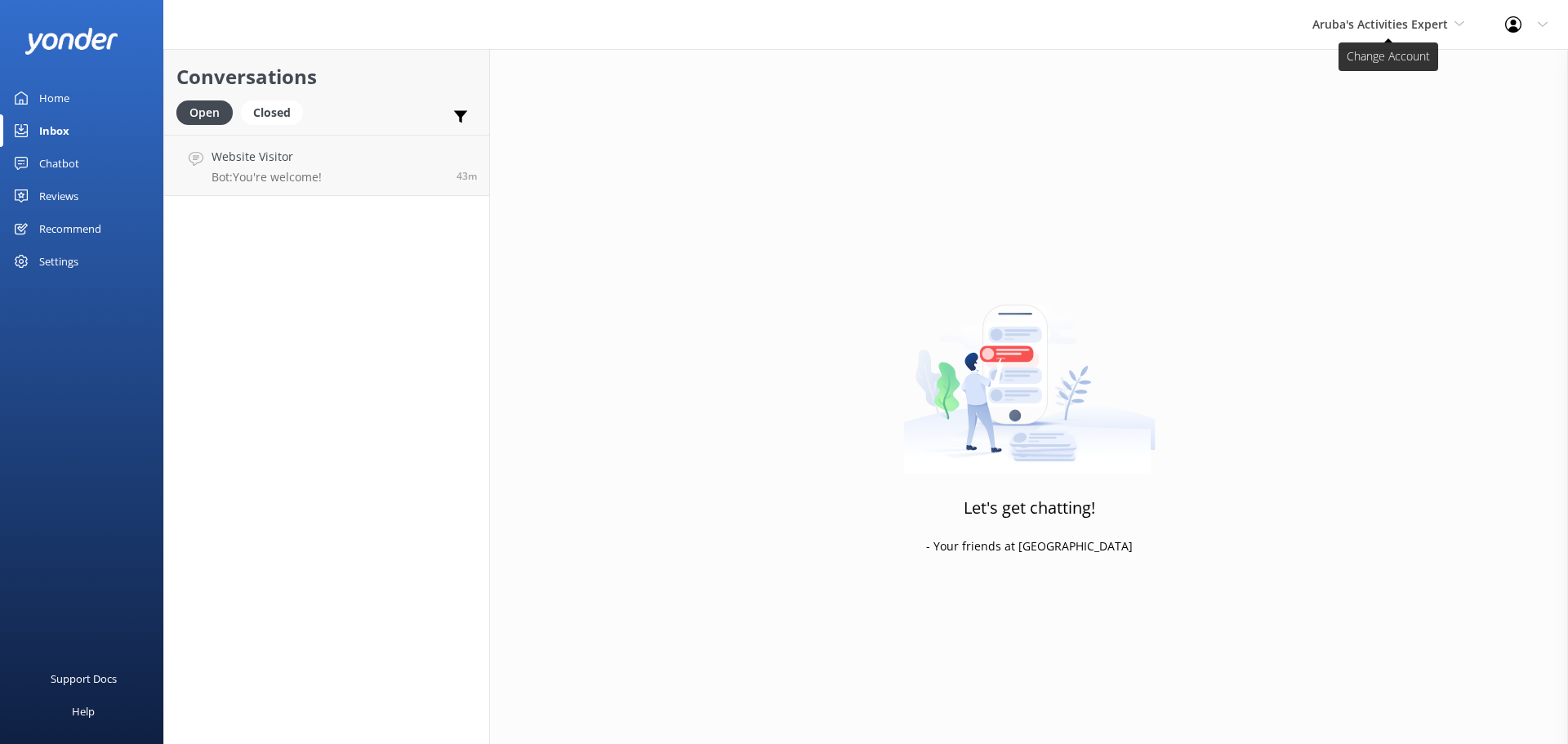
click at [1373, 29] on span "Aruba's Activities Expert" at bounding box center [1380, 24] width 135 height 15
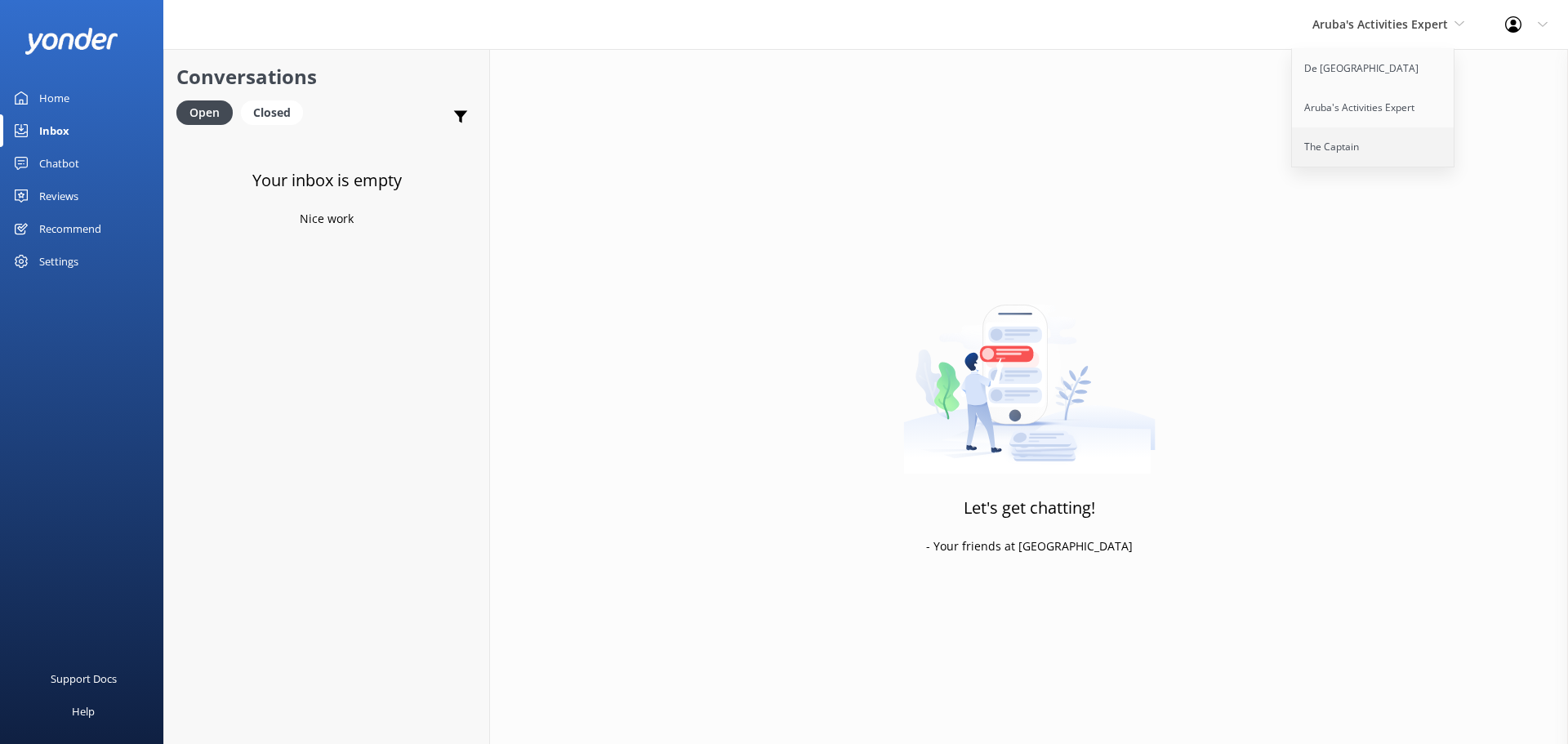
click at [1363, 141] on link "The Captain" at bounding box center [1374, 146] width 164 height 39
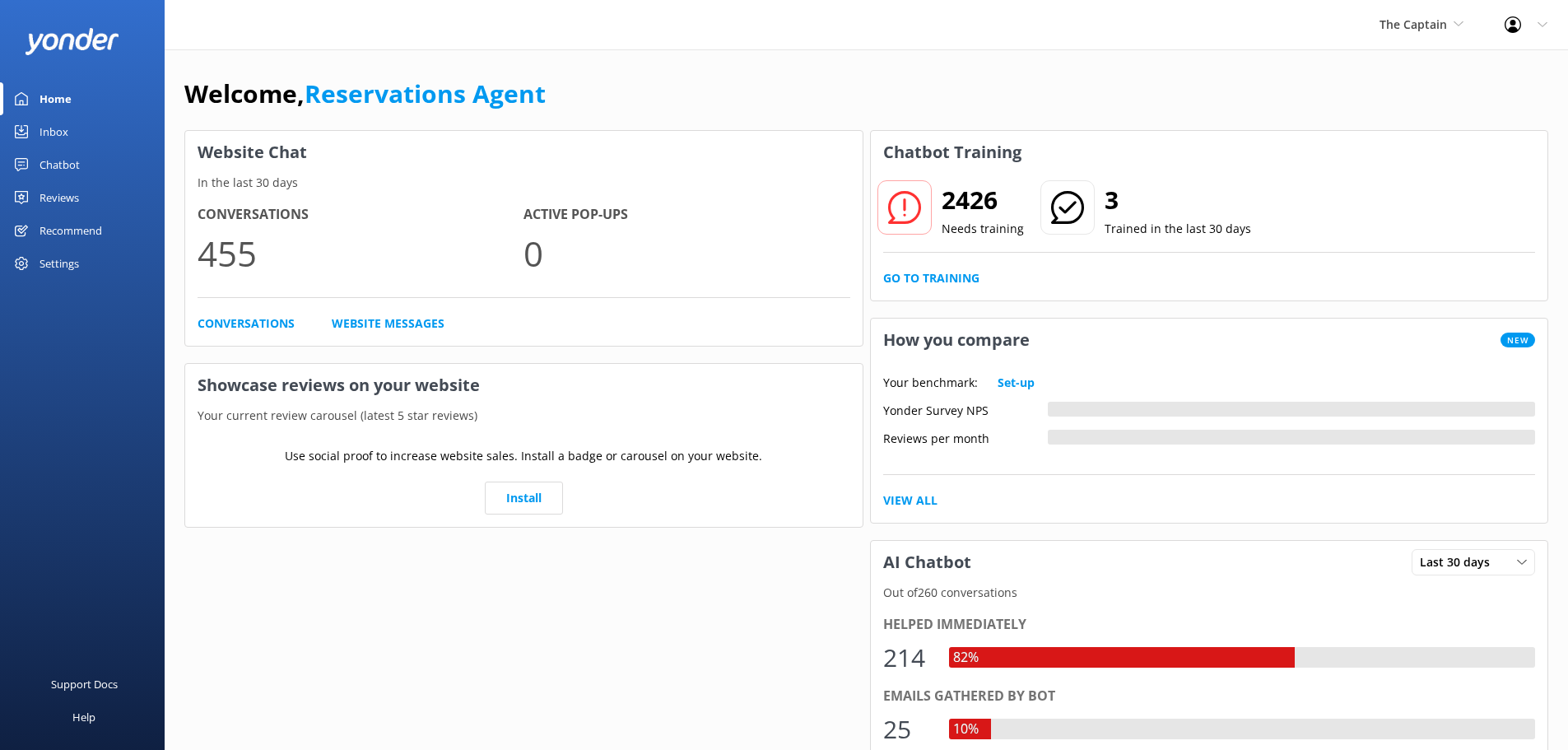
click at [50, 126] on div "Inbox" at bounding box center [53, 132] width 28 height 33
